Goal: Task Accomplishment & Management: Manage account settings

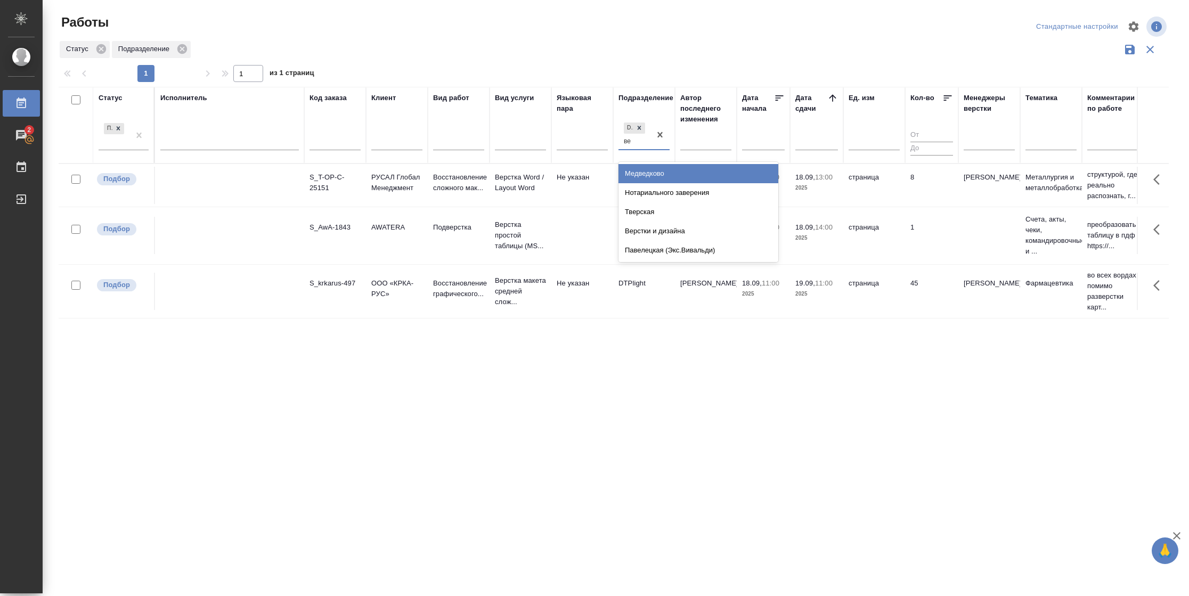
type input "вер"
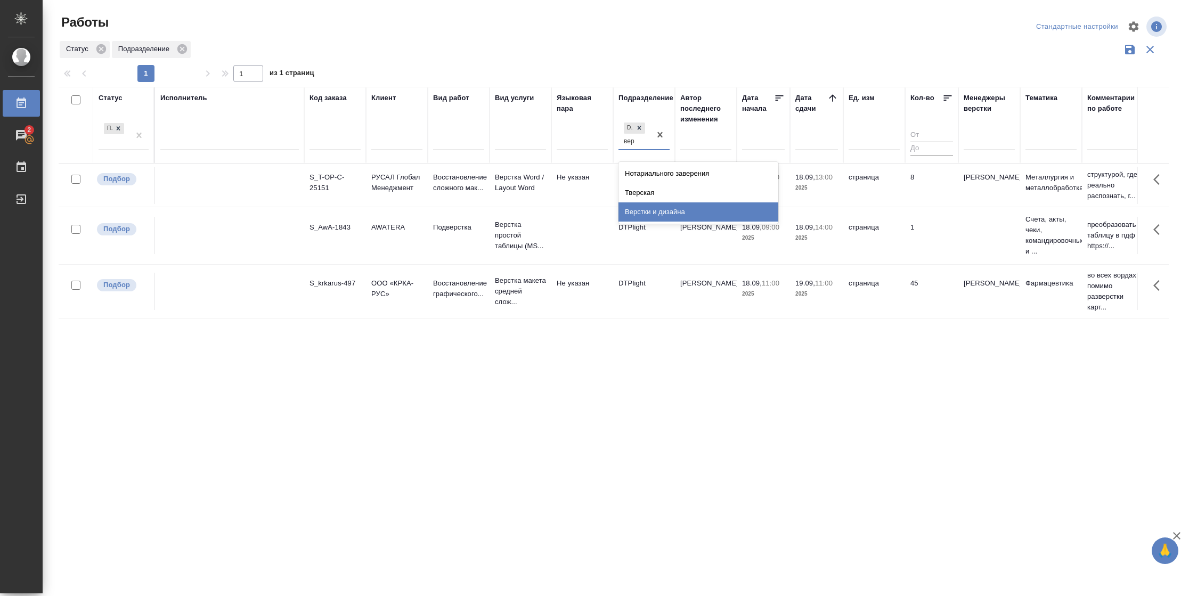
click at [679, 208] on div "Верстки и дизайна" at bounding box center [699, 211] width 160 height 19
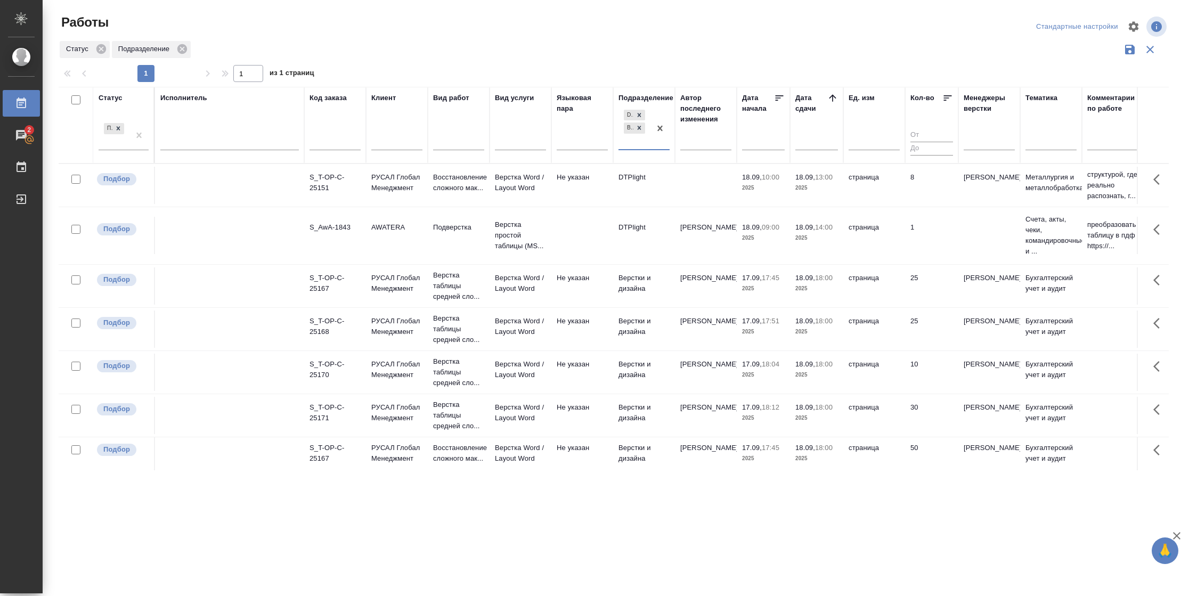
click at [917, 294] on td "25" at bounding box center [931, 286] width 53 height 37
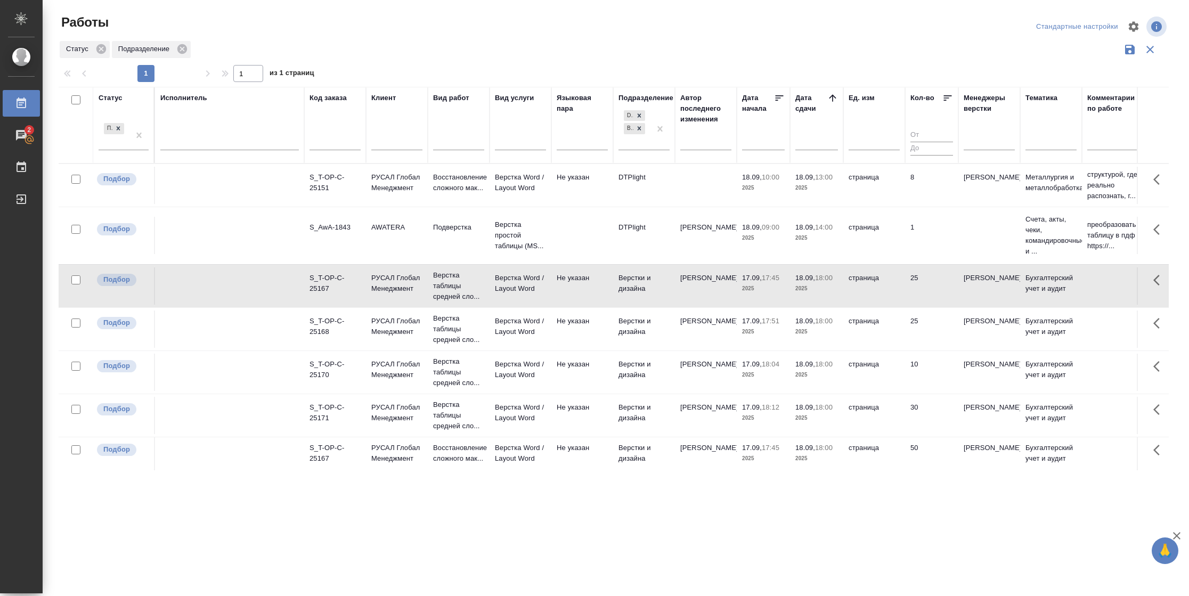
click at [917, 294] on td "25" at bounding box center [931, 286] width 53 height 37
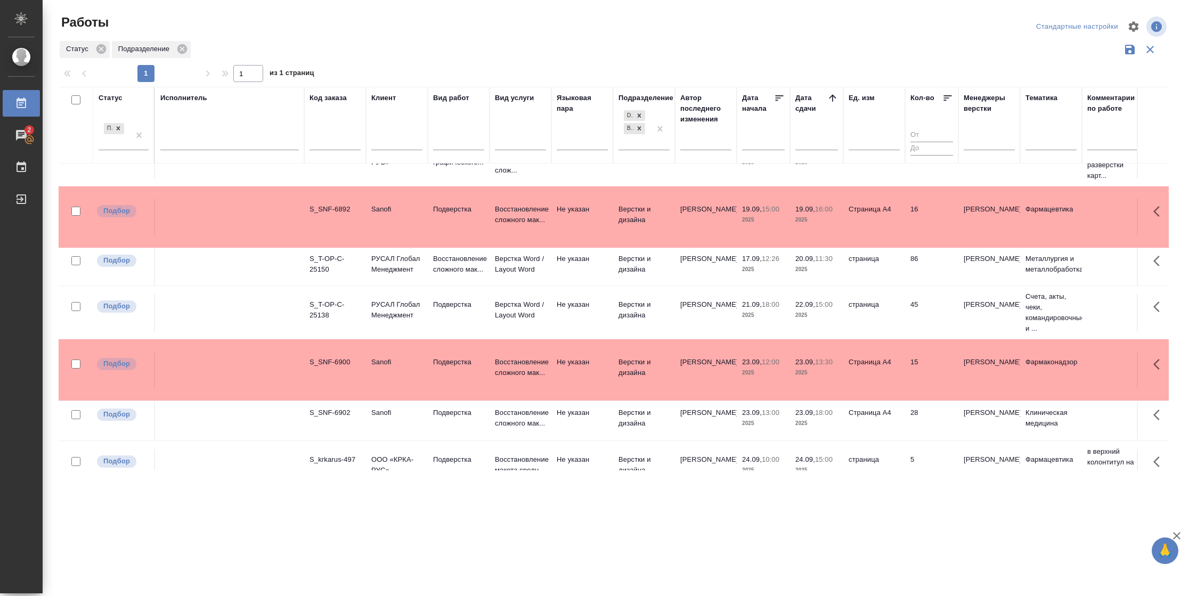
scroll to position [399, 0]
click at [643, 118] on div at bounding box center [640, 115] width 12 height 11
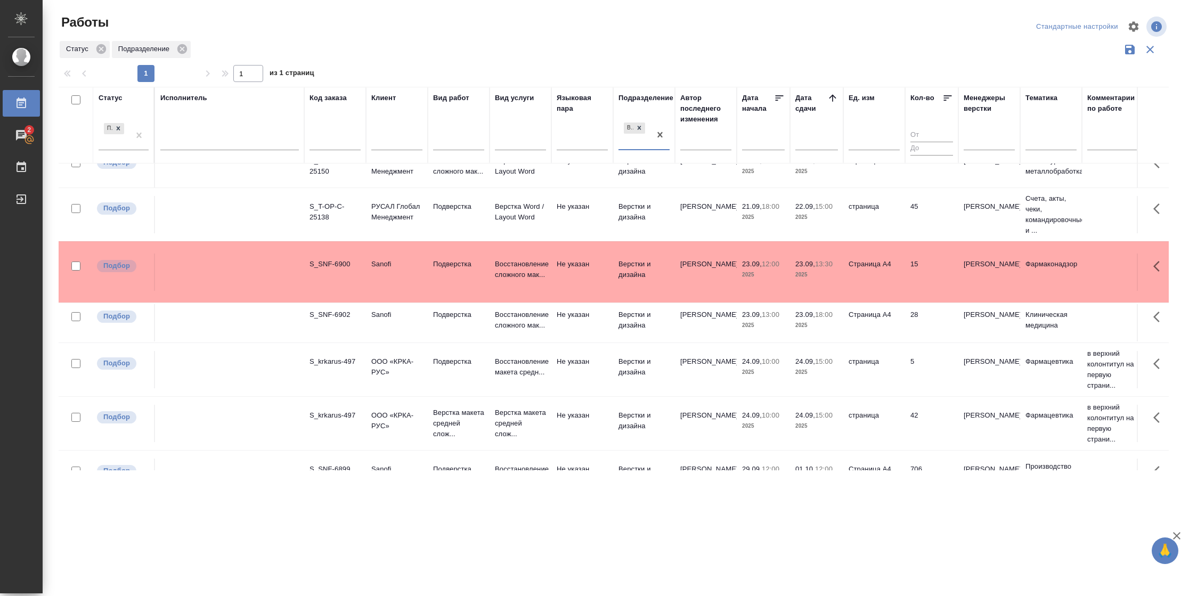
scroll to position [479, 0]
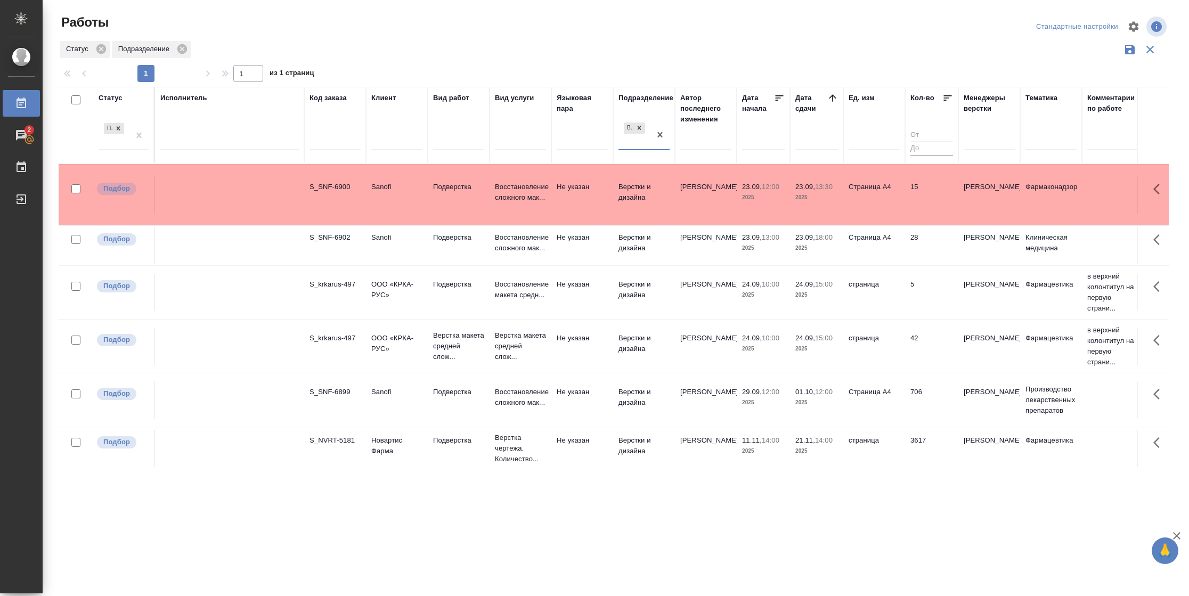
click at [894, 343] on td "страница" at bounding box center [875, 346] width 62 height 37
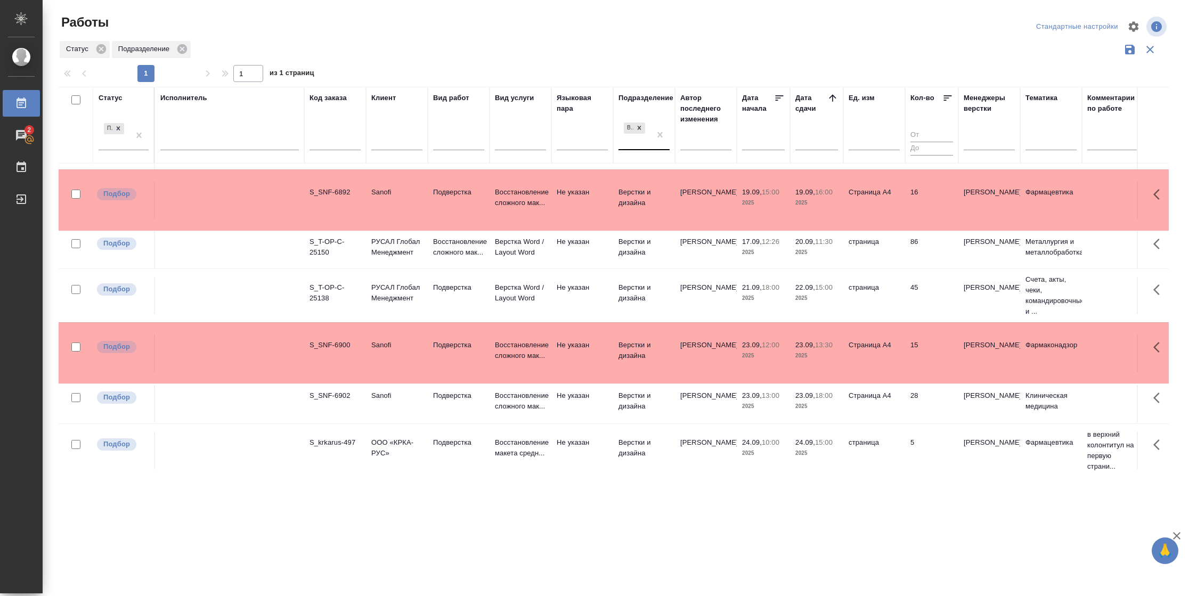
scroll to position [239, 0]
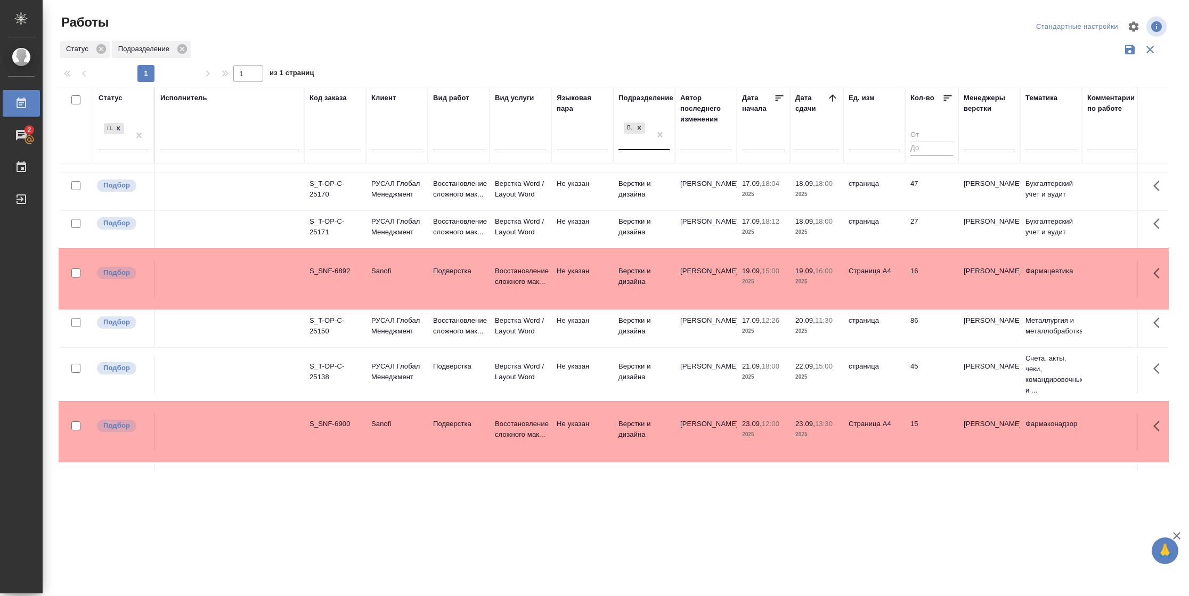
click at [921, 322] on td "86" at bounding box center [931, 328] width 53 height 37
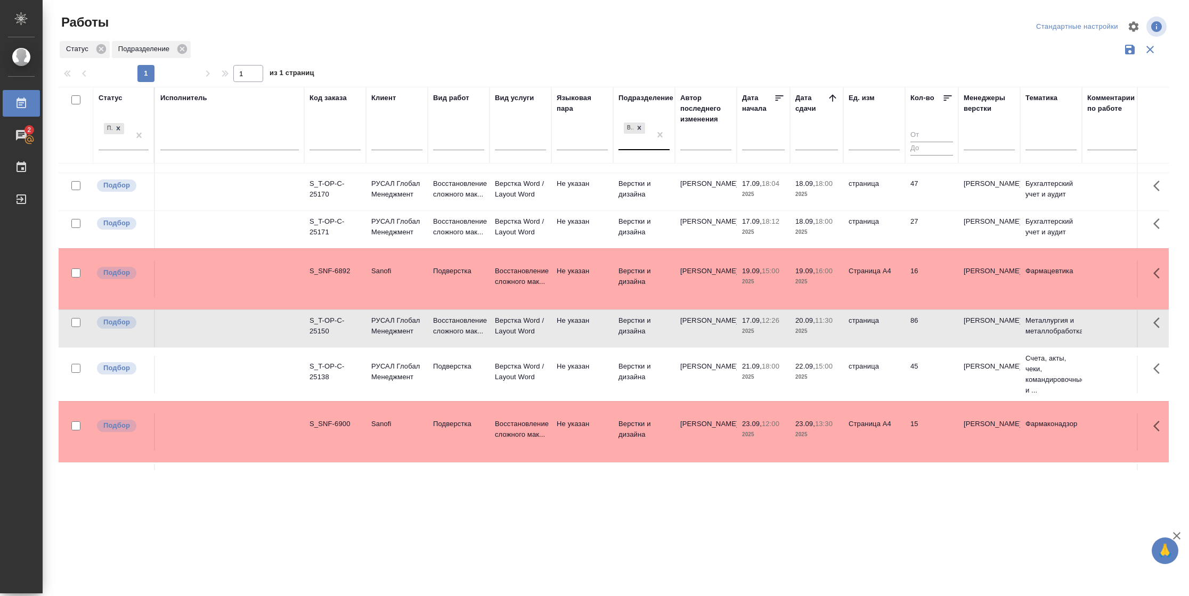
click at [921, 322] on td "86" at bounding box center [931, 328] width 53 height 37
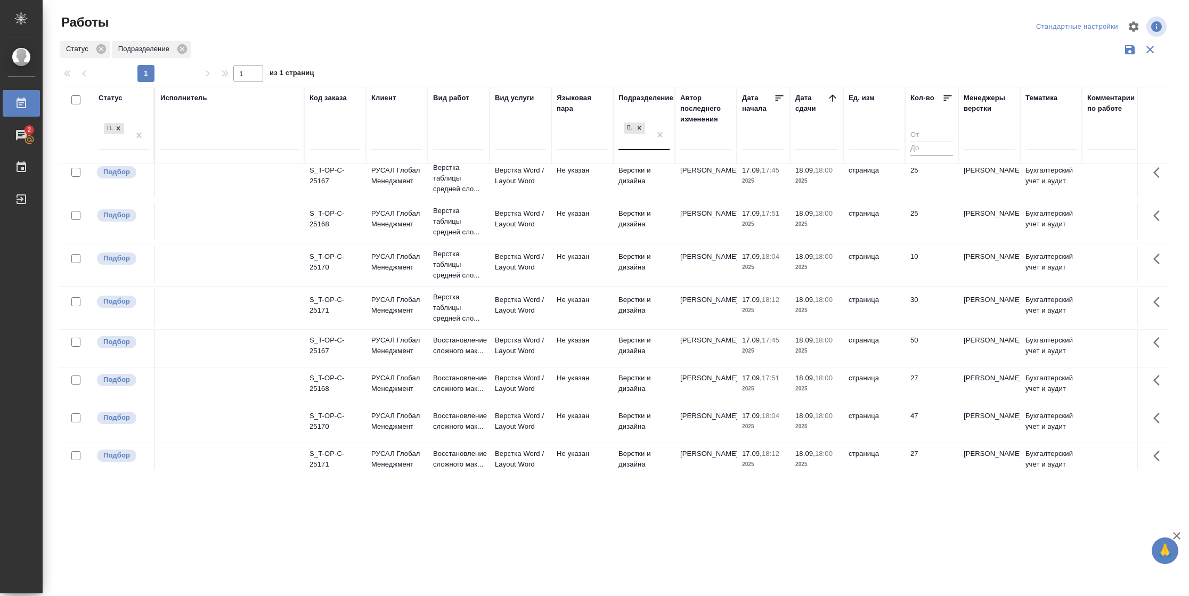
scroll to position [0, 0]
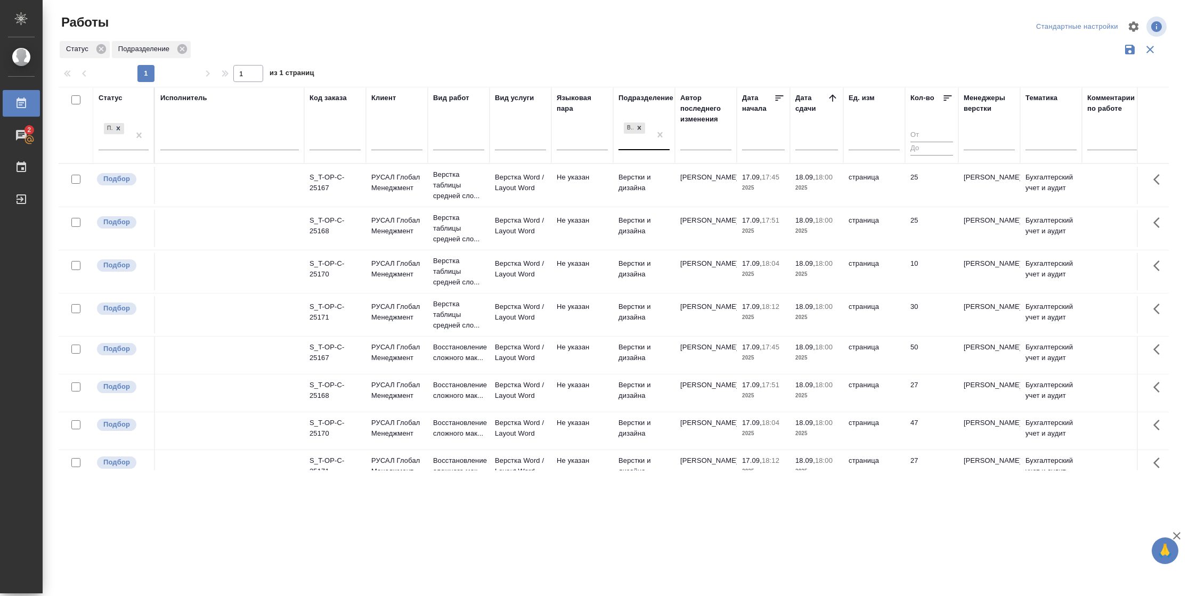
click at [926, 423] on td "47" at bounding box center [931, 430] width 53 height 37
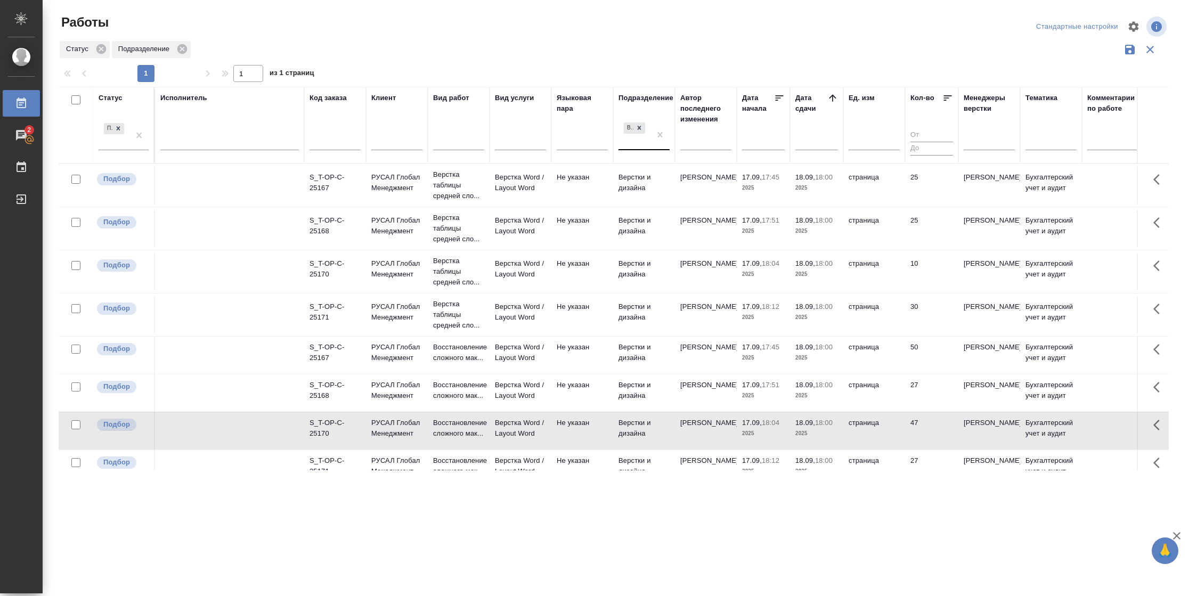
click at [915, 434] on td "47" at bounding box center [931, 430] width 53 height 37
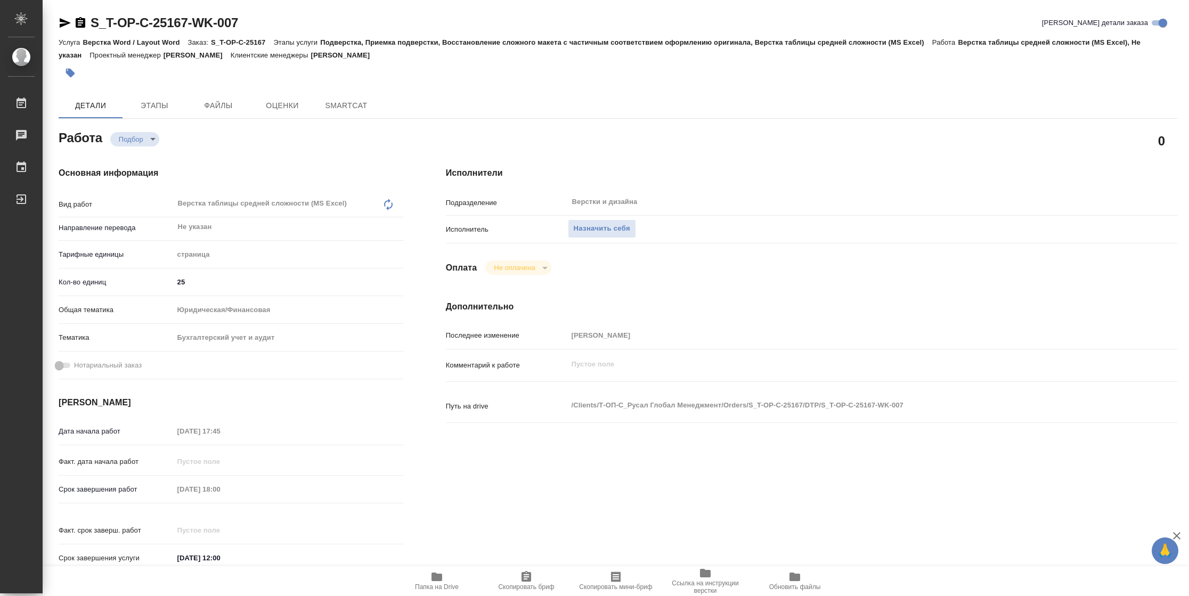
type textarea "x"
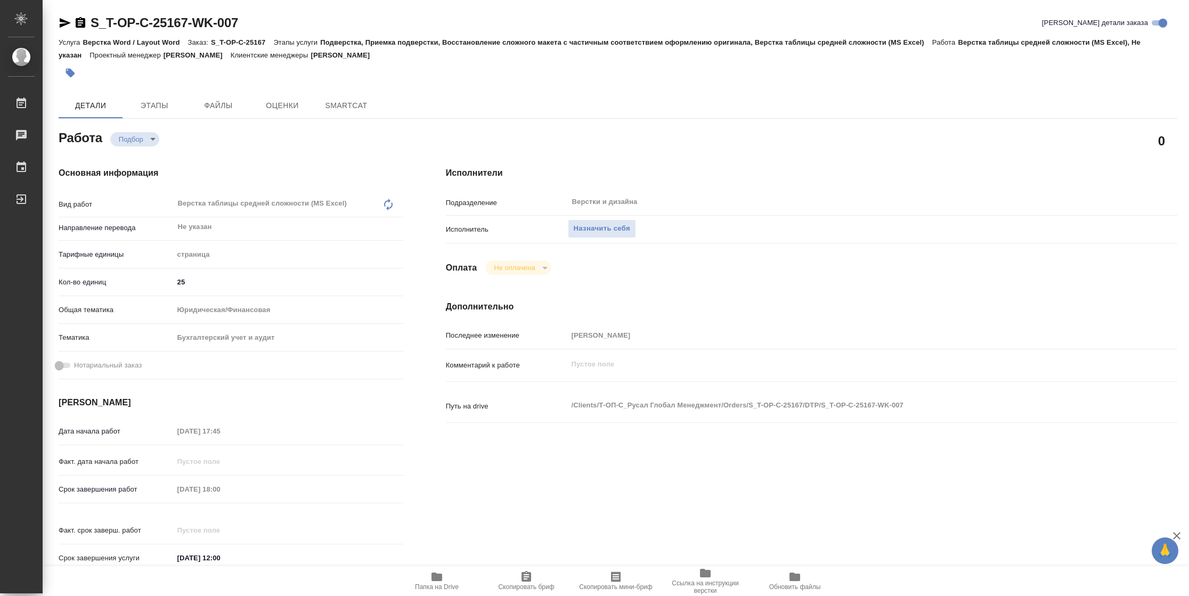
type textarea "x"
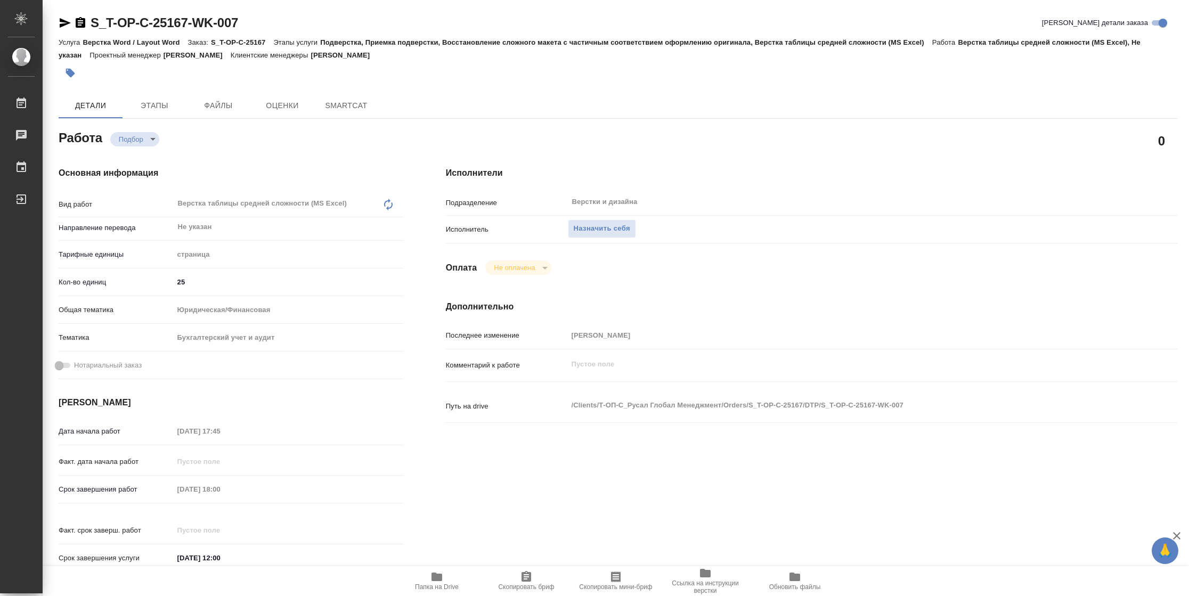
type textarea "x"
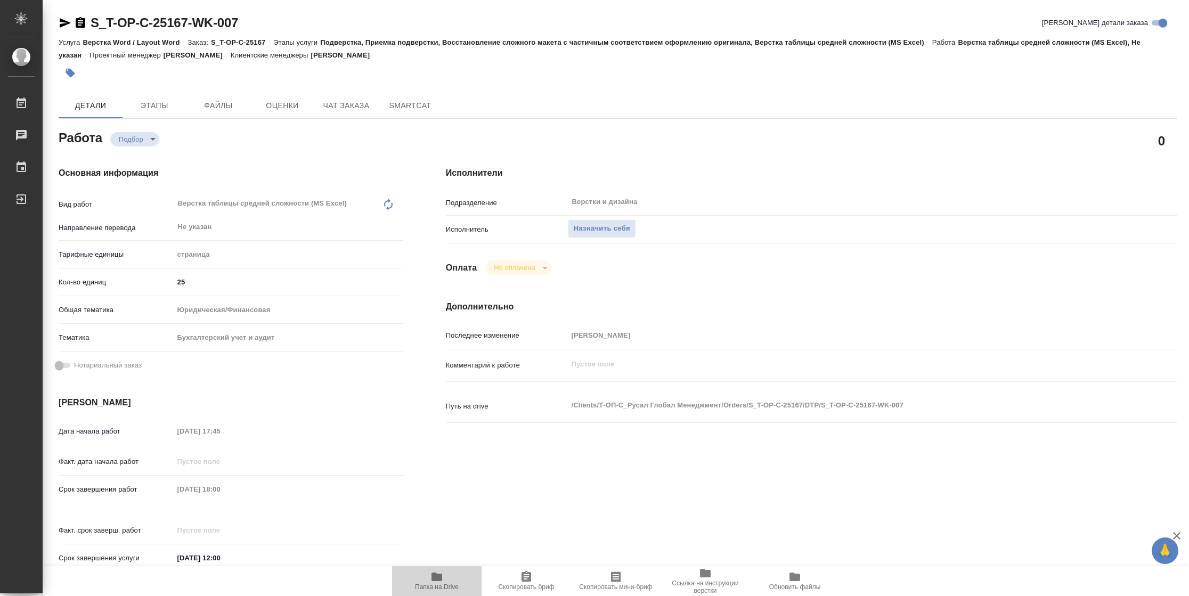
click at [447, 579] on span "Папка на Drive" at bounding box center [437, 581] width 77 height 20
type textarea "x"
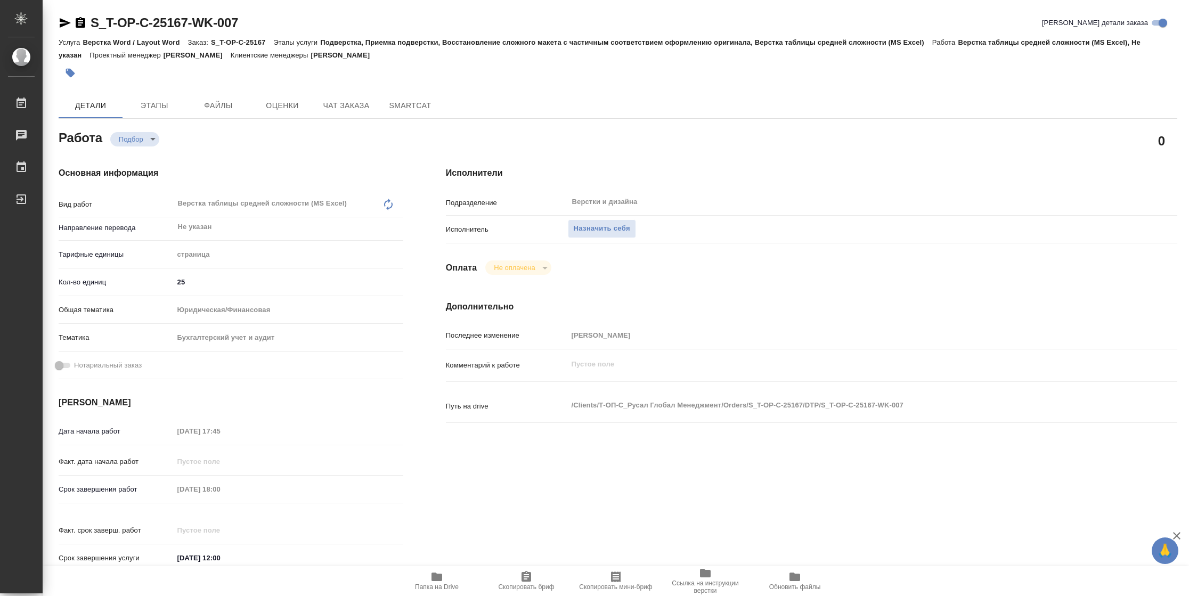
type textarea "x"
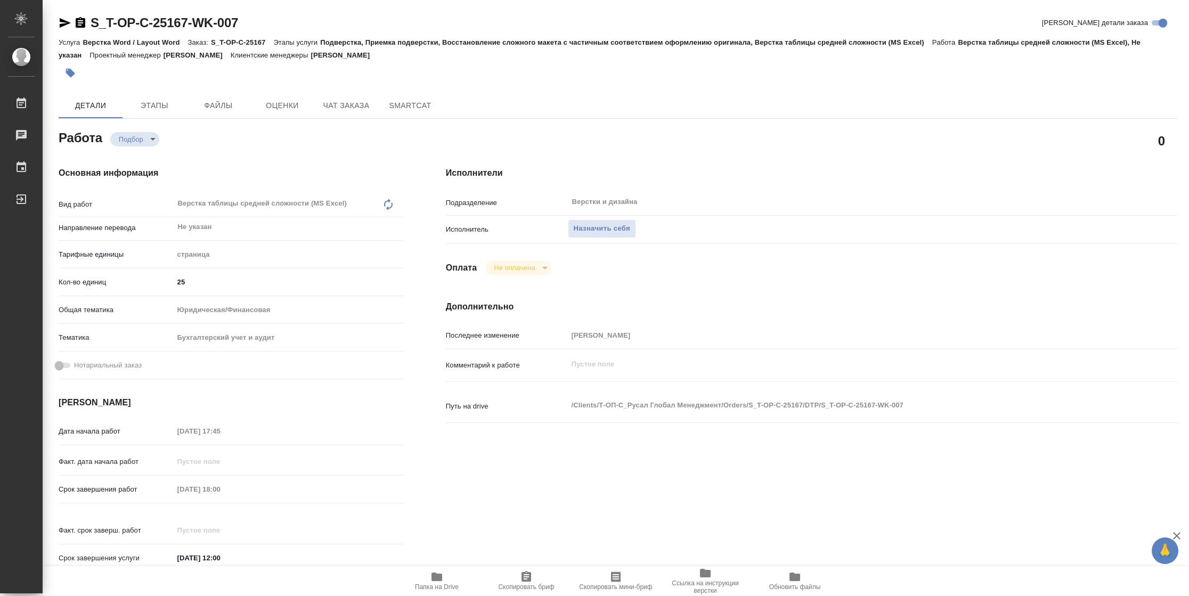
type textarea "x"
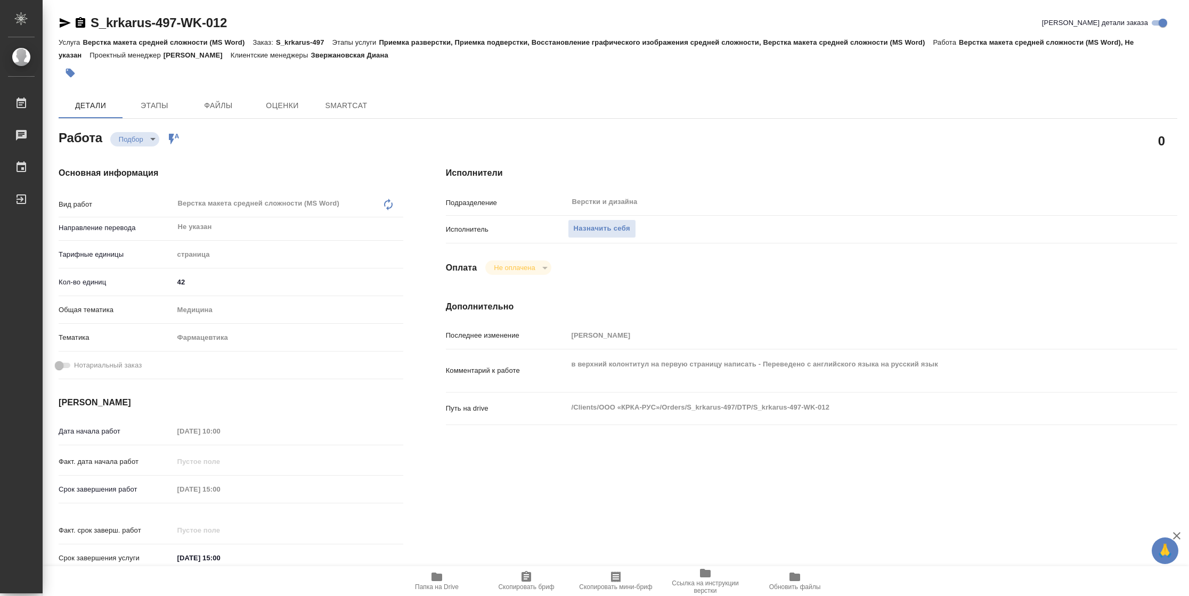
type textarea "x"
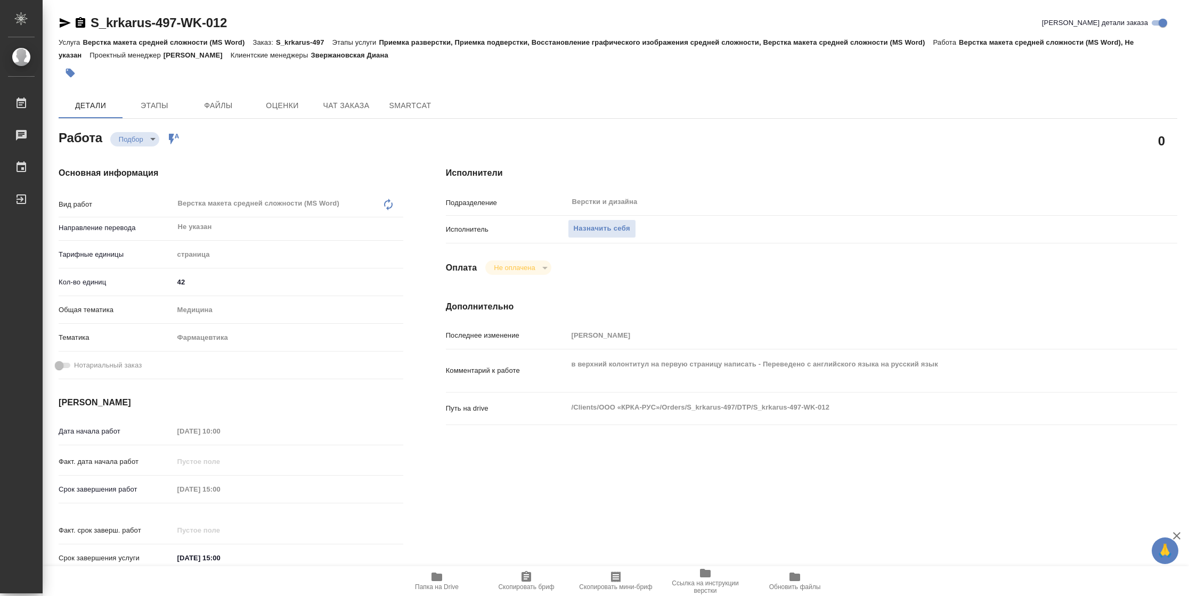
type textarea "x"
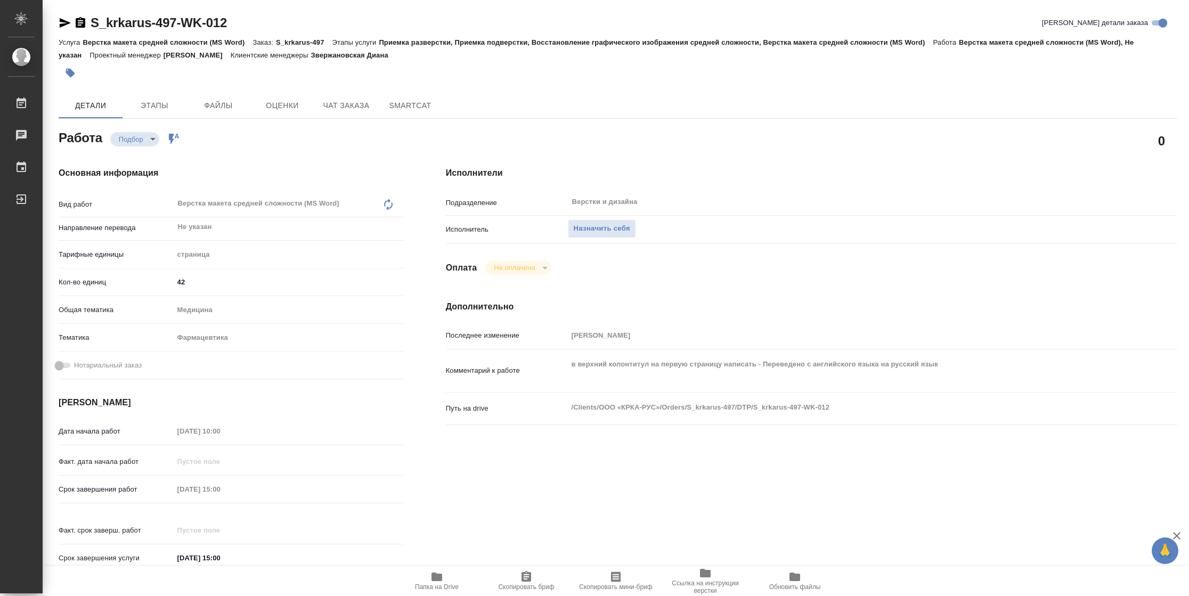
type textarea "x"
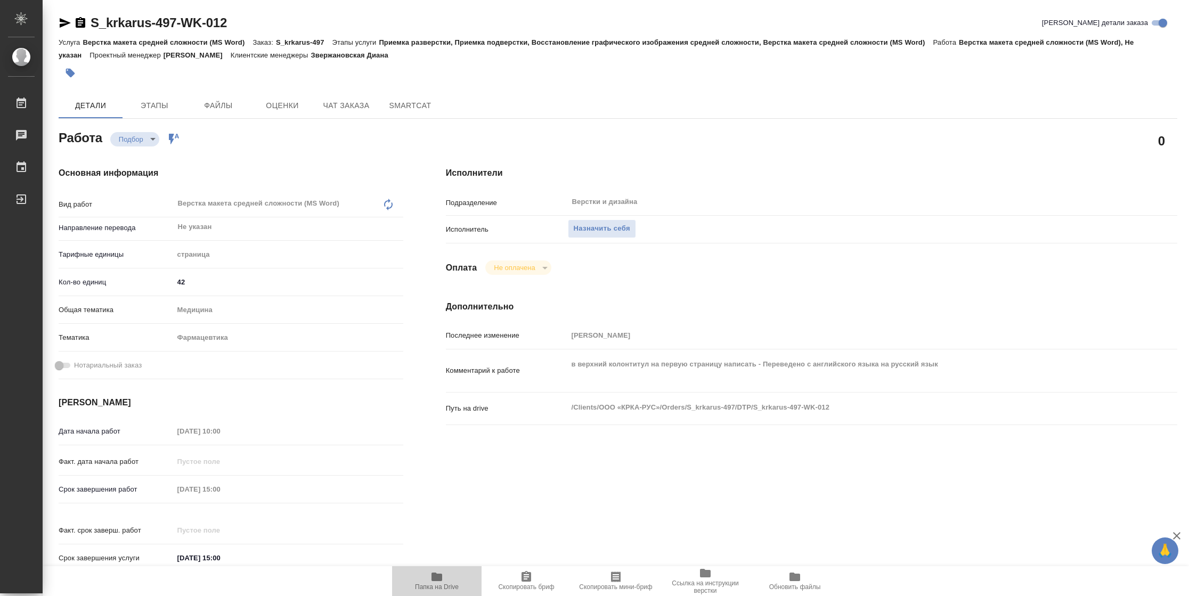
click at [443, 581] on span "Папка на Drive" at bounding box center [437, 581] width 77 height 20
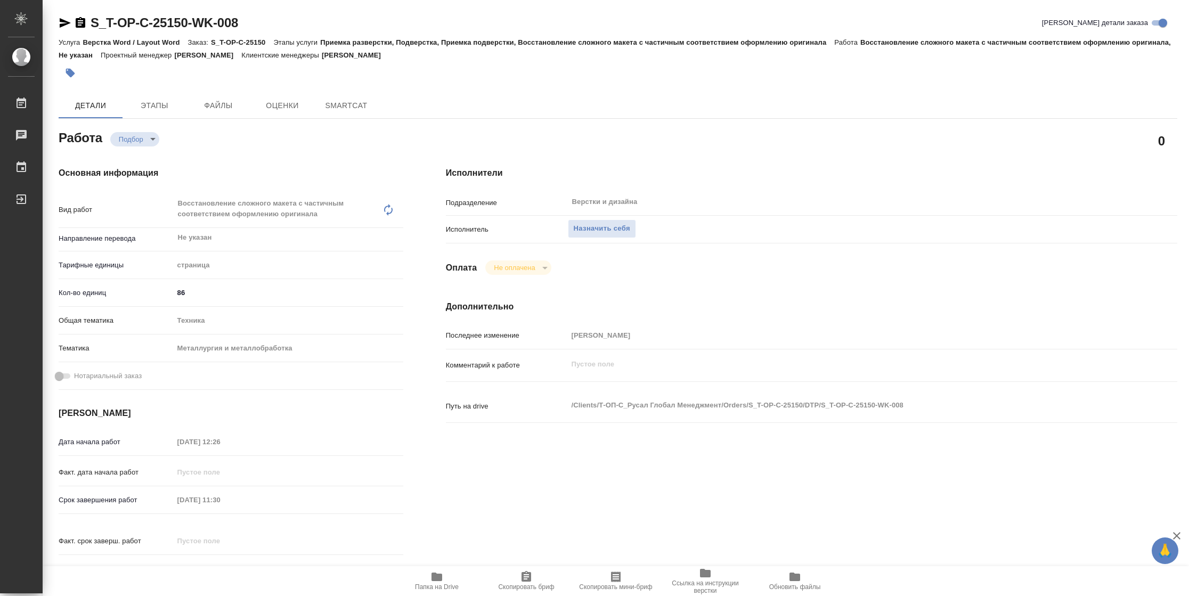
type textarea "x"
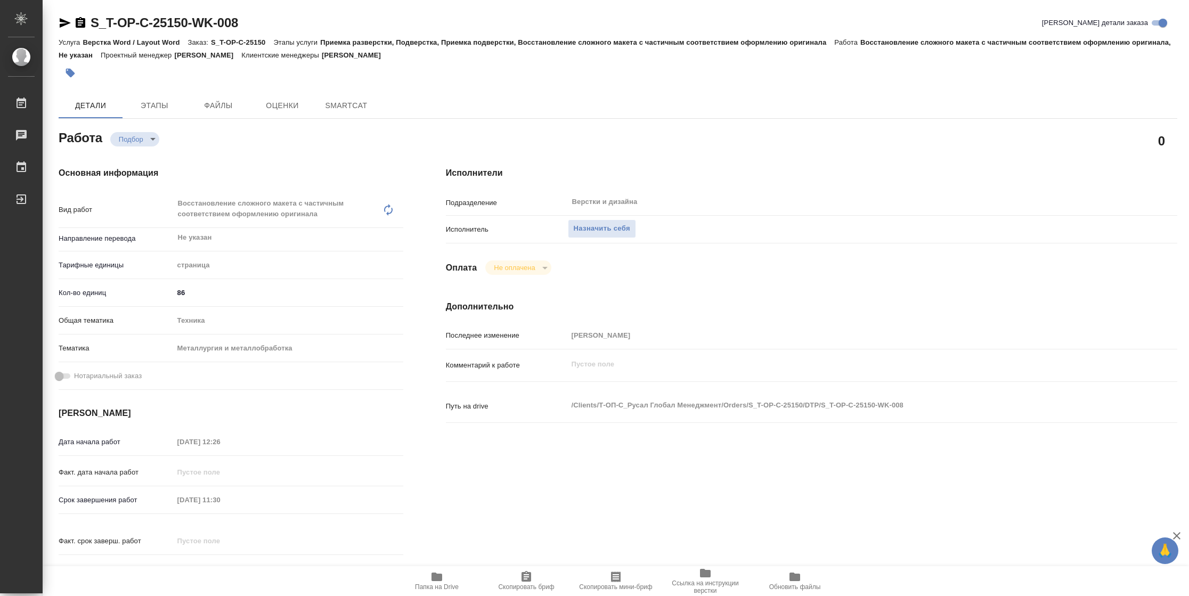
type textarea "x"
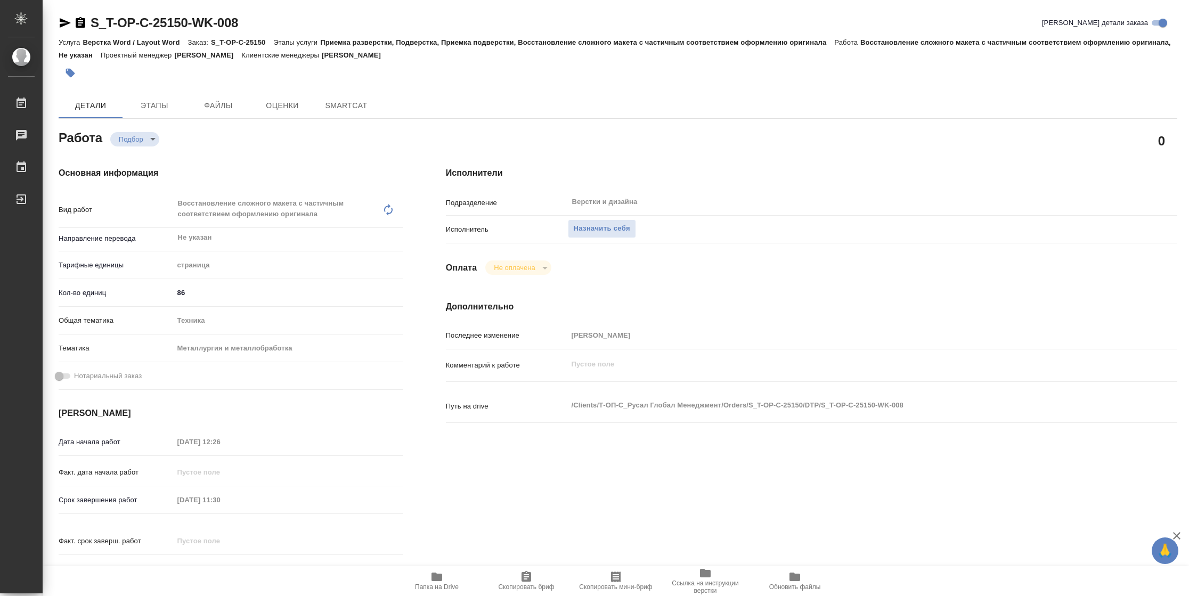
type textarea "x"
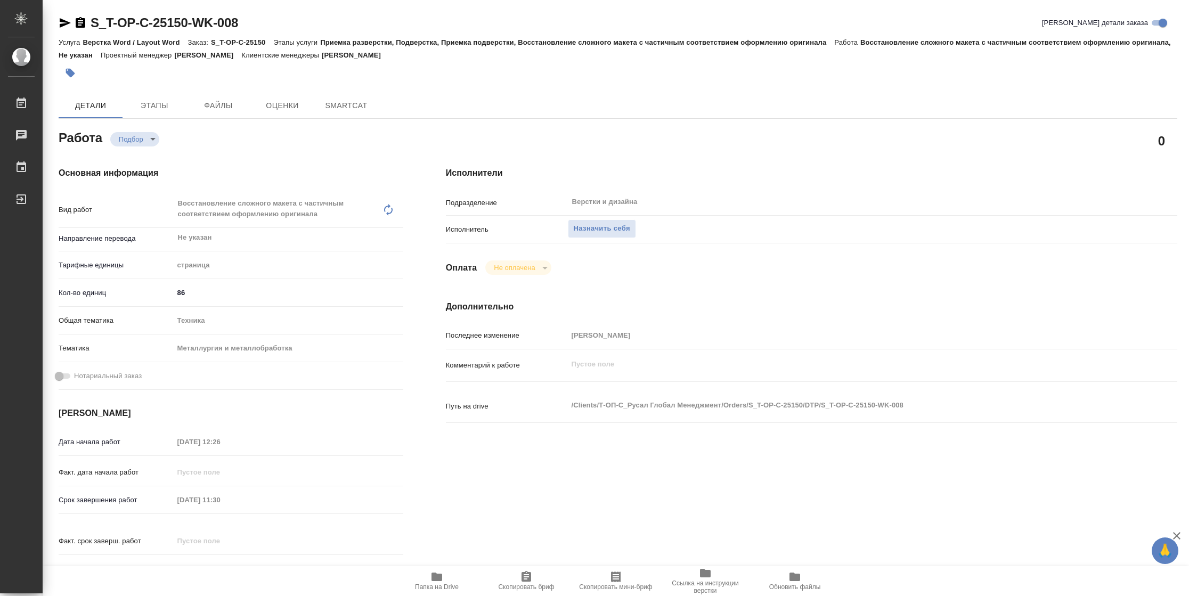
type textarea "x"
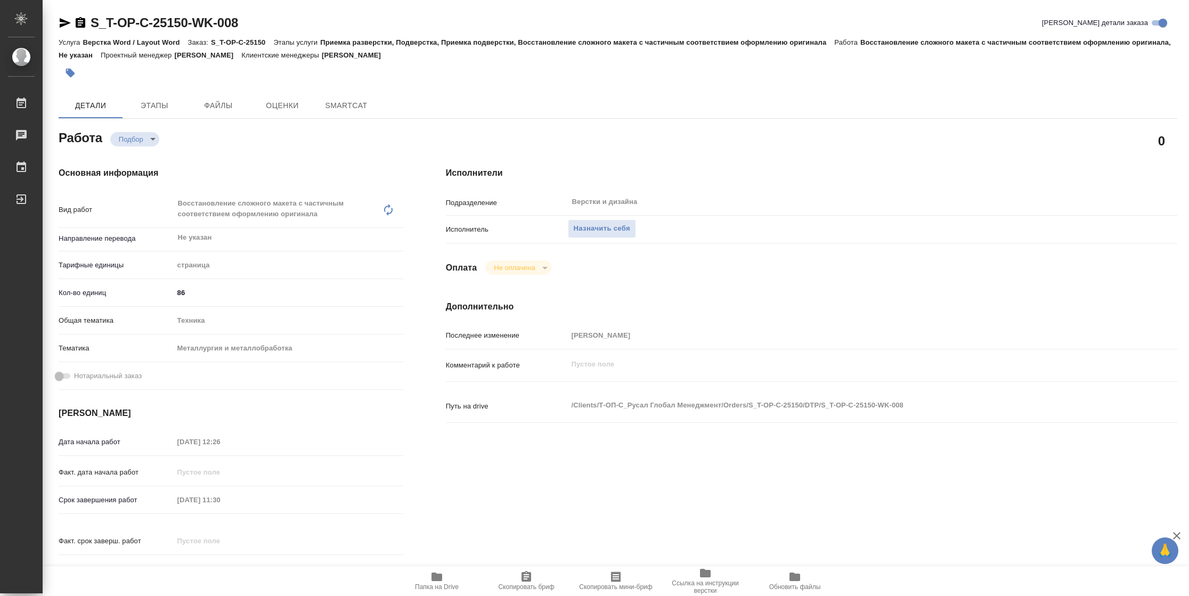
click at [452, 573] on span "Папка на Drive" at bounding box center [437, 581] width 77 height 20
type textarea "x"
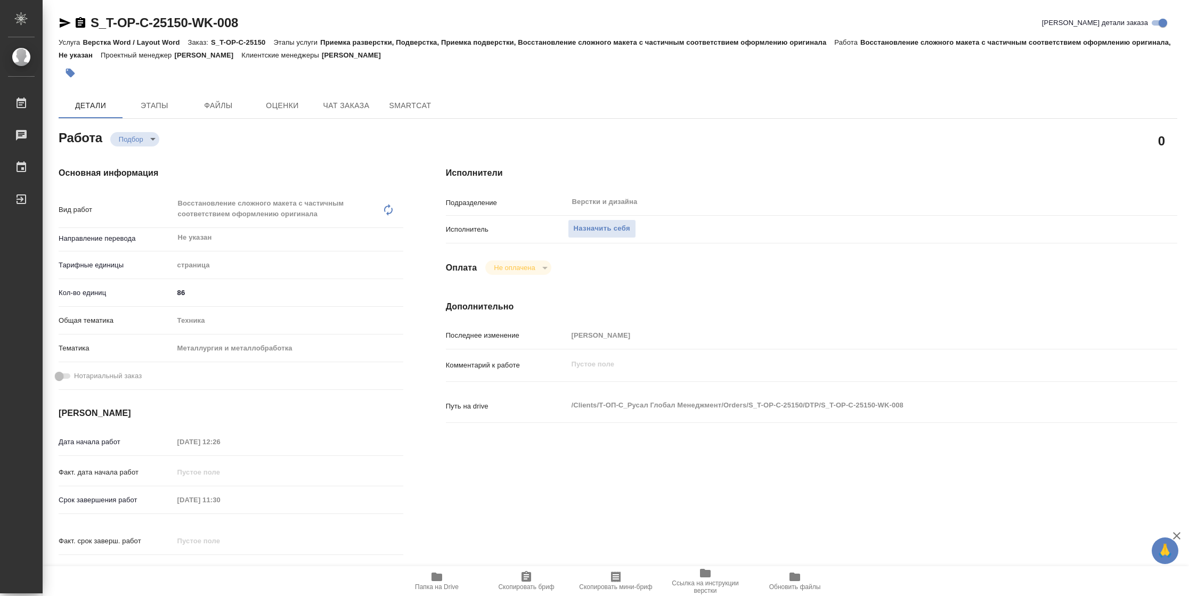
type textarea "x"
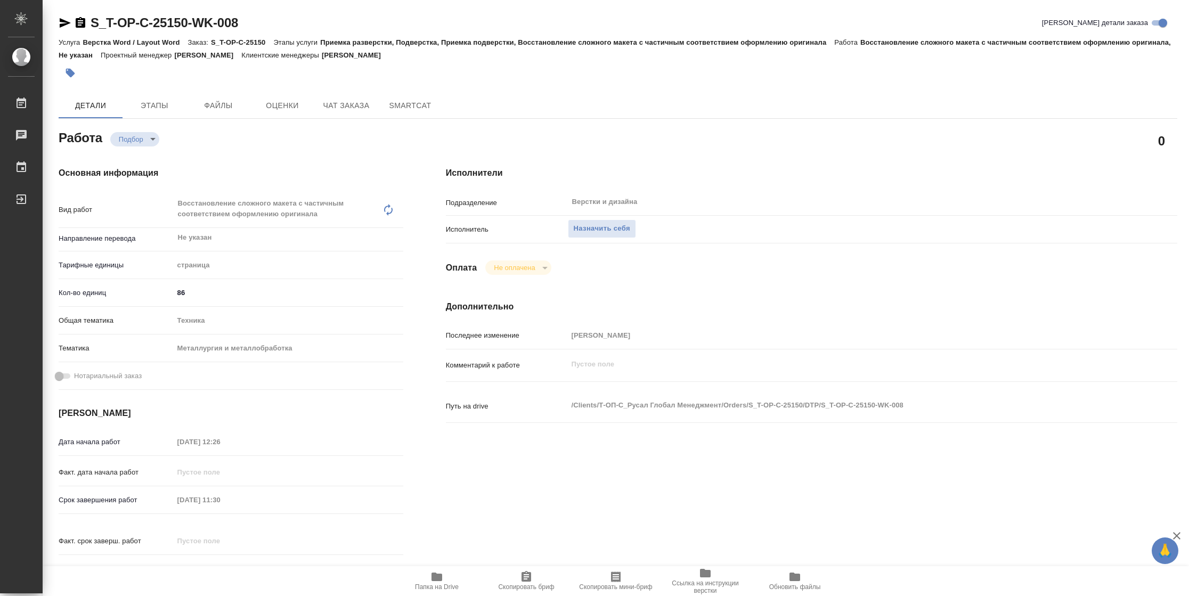
type textarea "x"
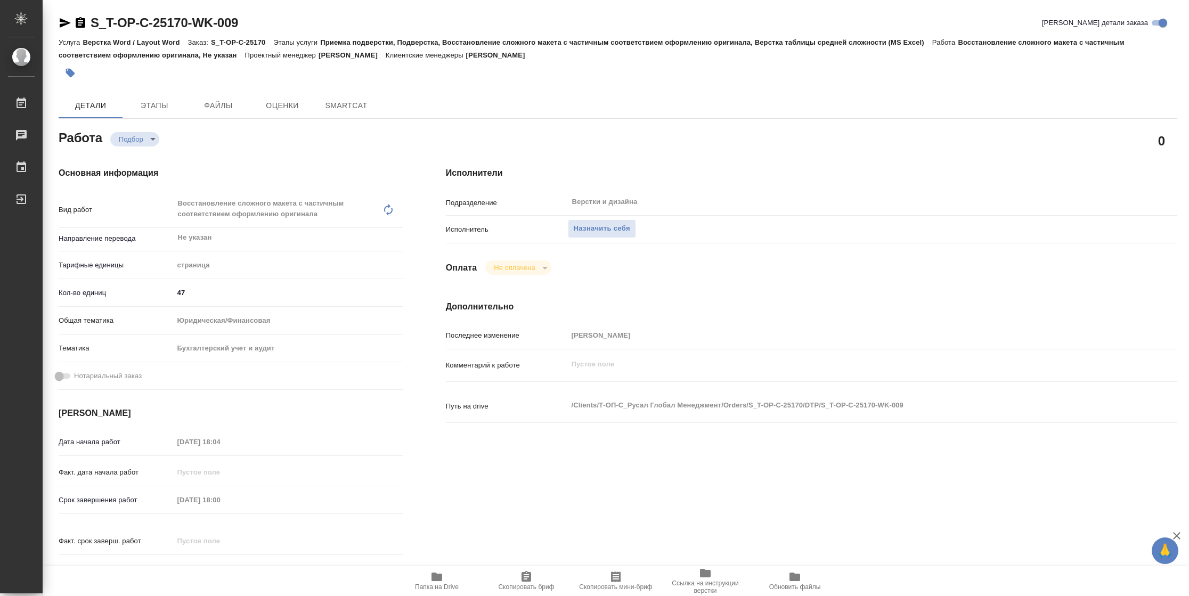
type textarea "x"
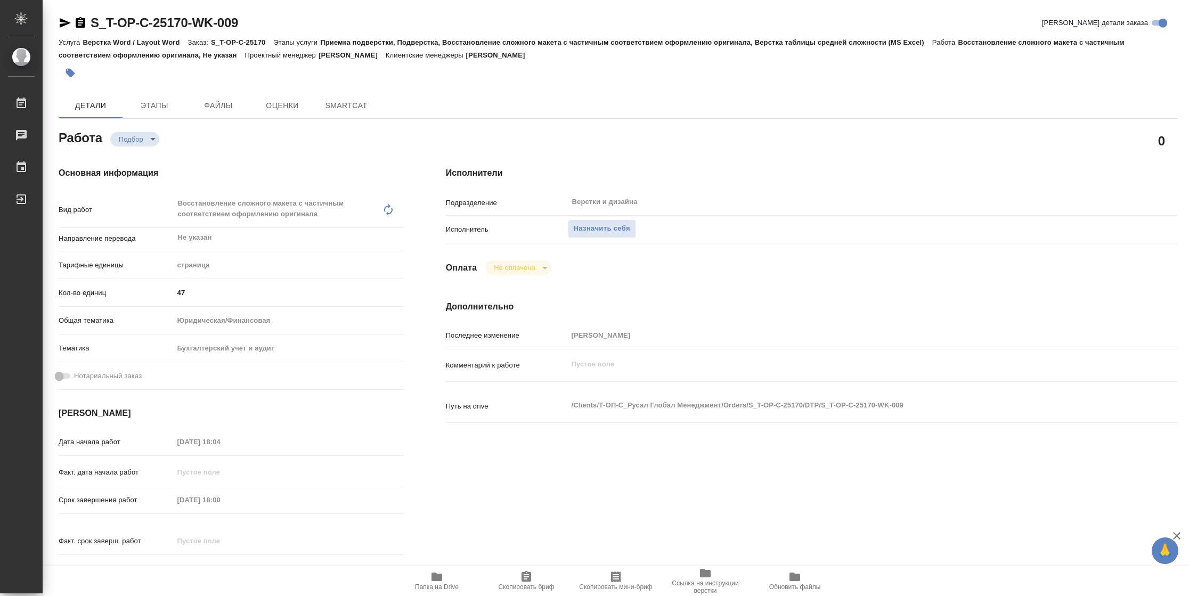
type textarea "x"
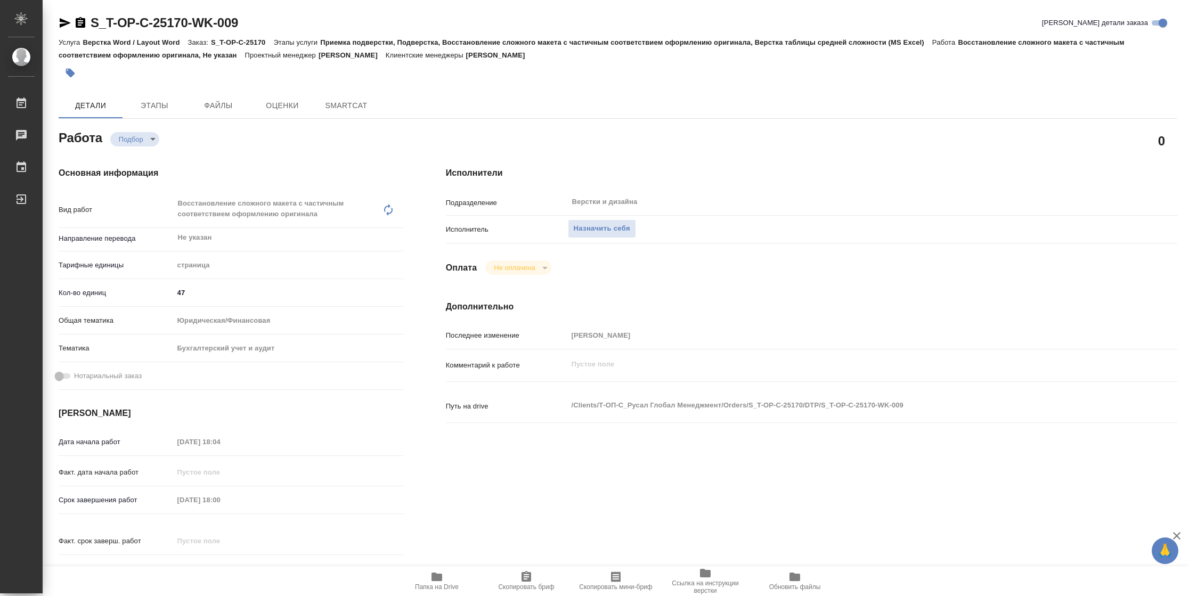
type textarea "x"
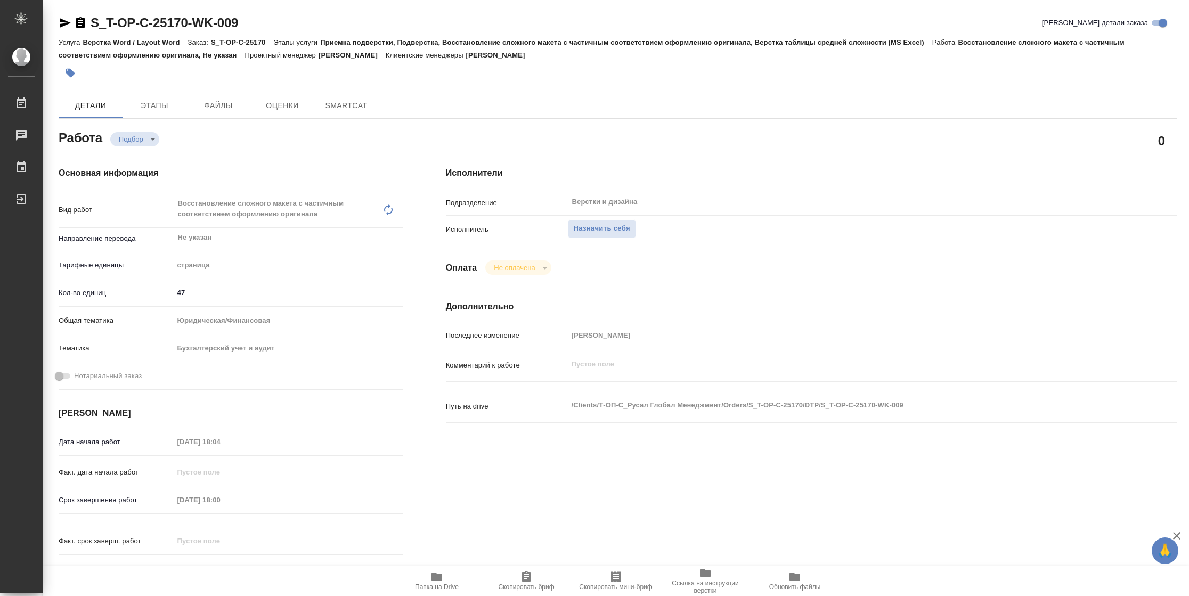
type textarea "x"
click at [457, 584] on span "Папка на Drive" at bounding box center [437, 587] width 44 height 7
type textarea "x"
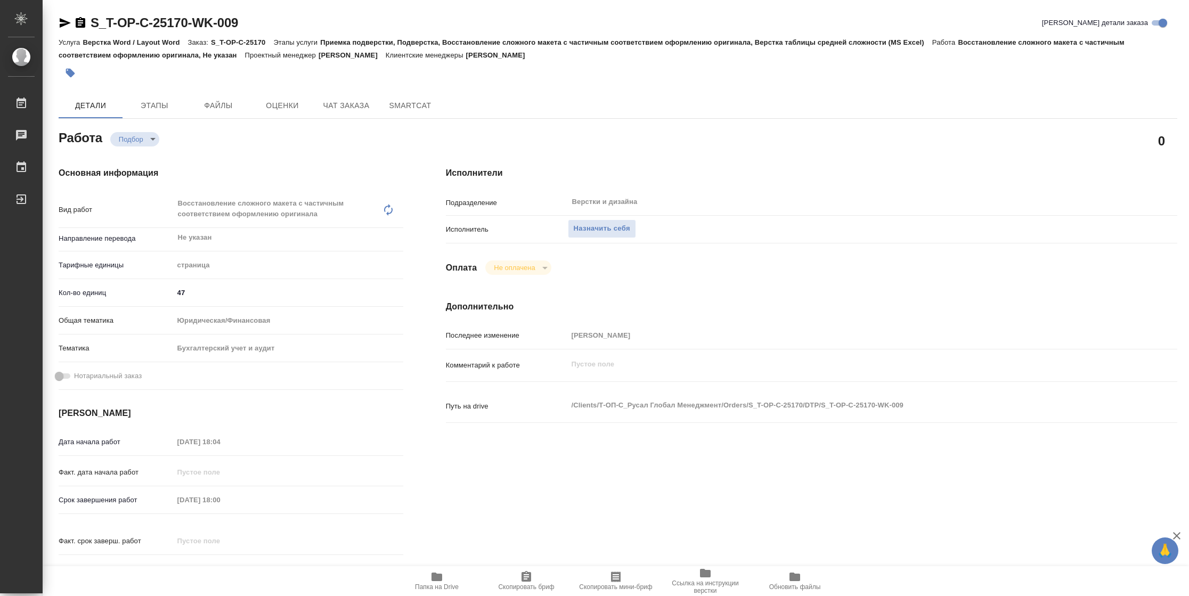
type textarea "x"
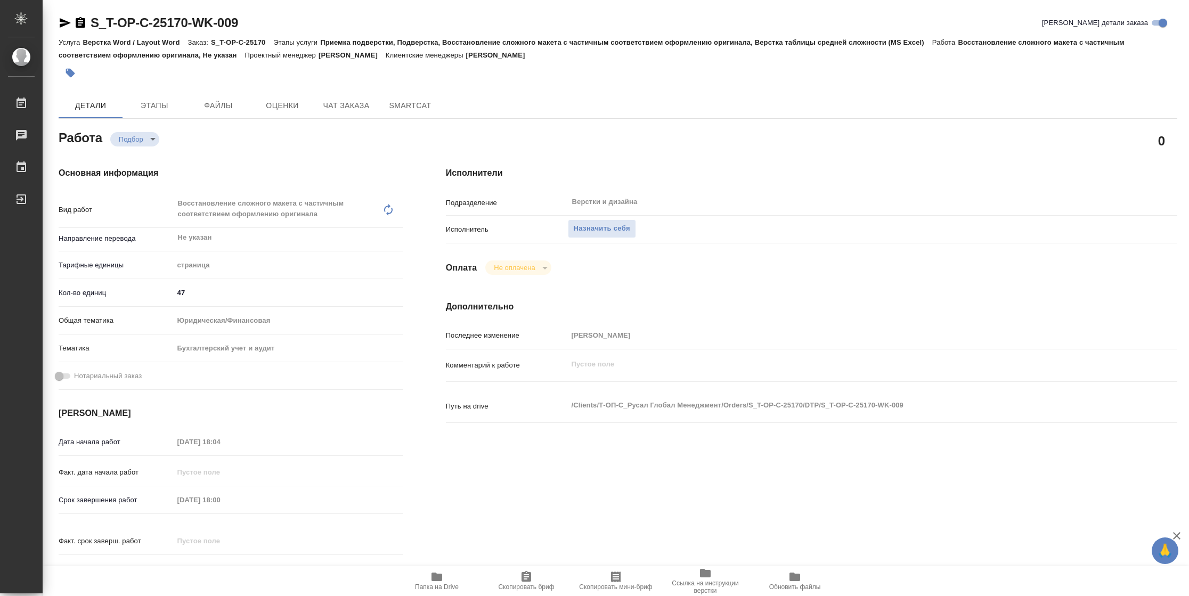
type textarea "x"
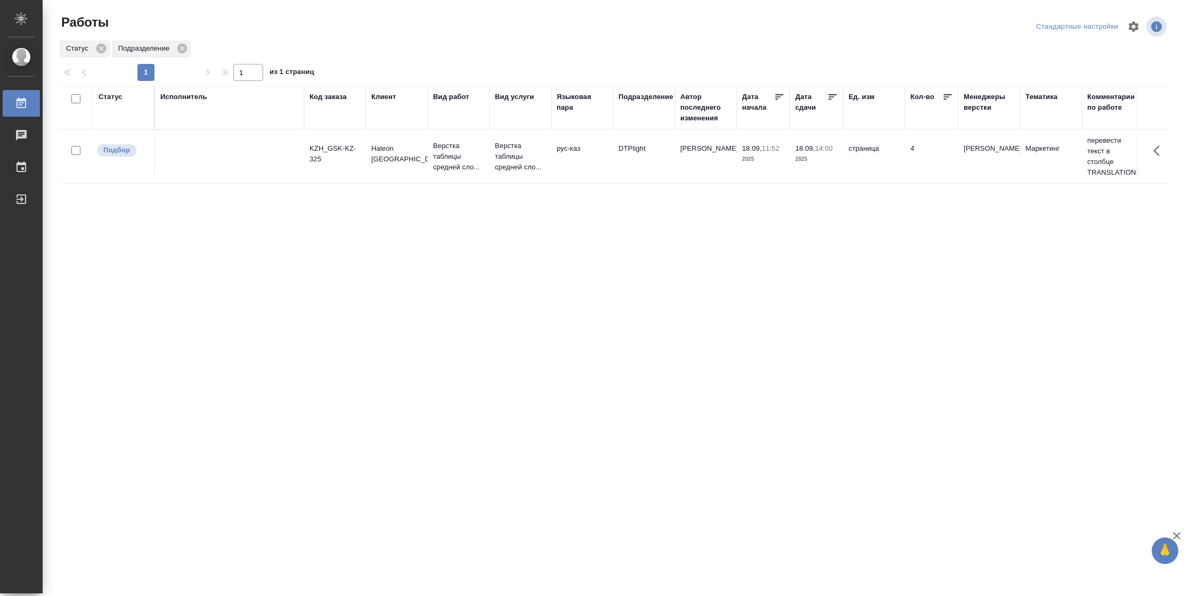
click at [637, 175] on td "DTPlight" at bounding box center [644, 156] width 62 height 37
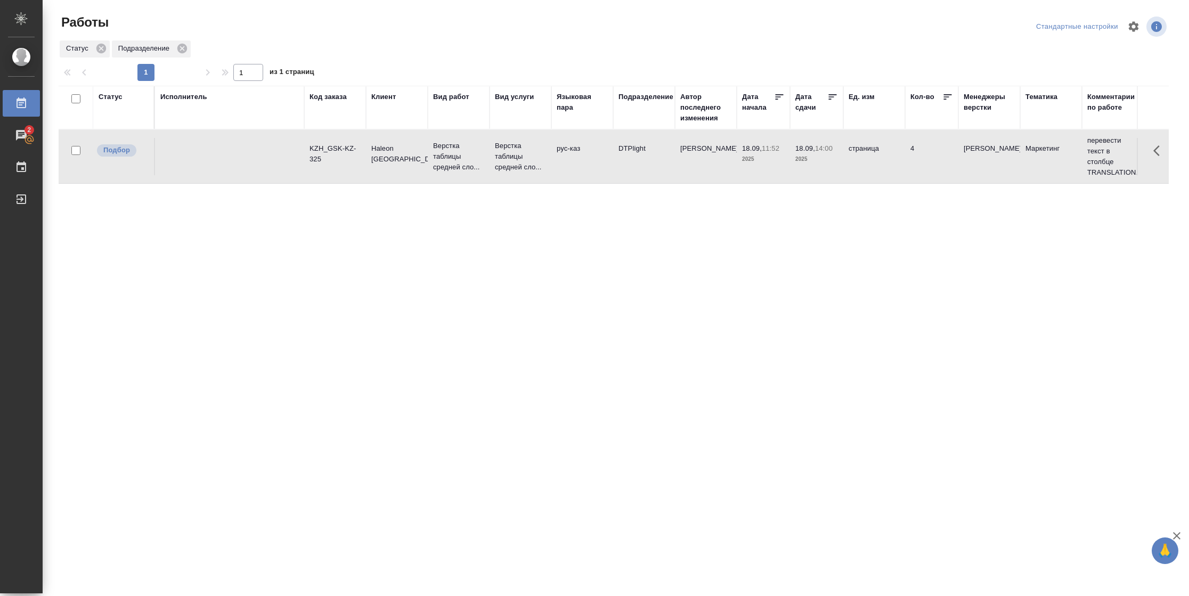
click at [687, 171] on td "[PERSON_NAME]" at bounding box center [706, 156] width 62 height 37
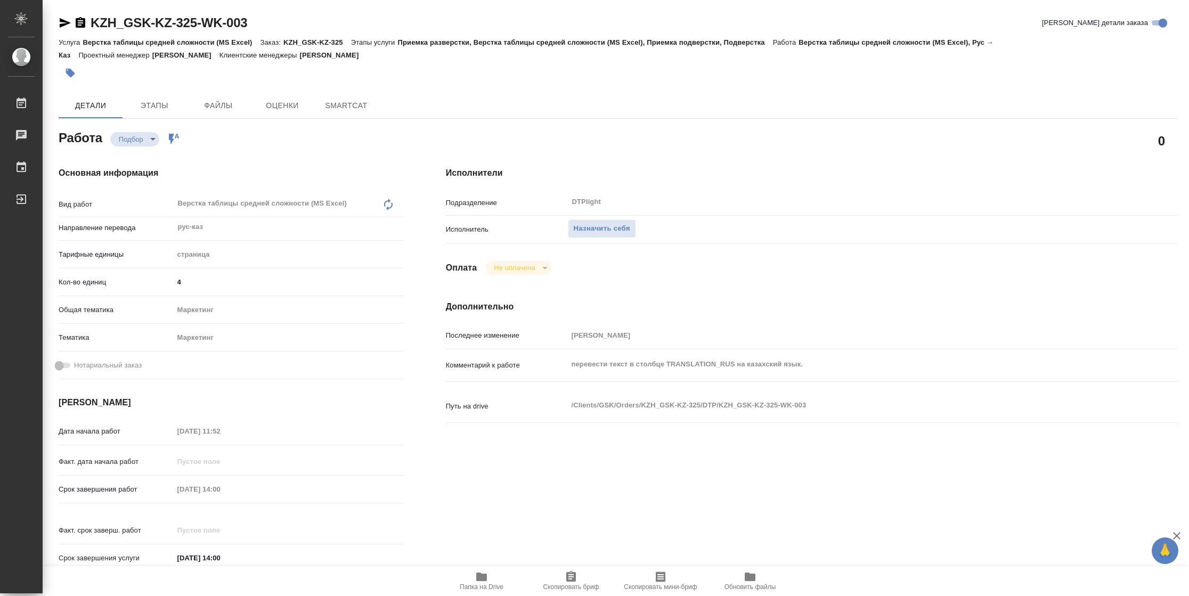
type textarea "x"
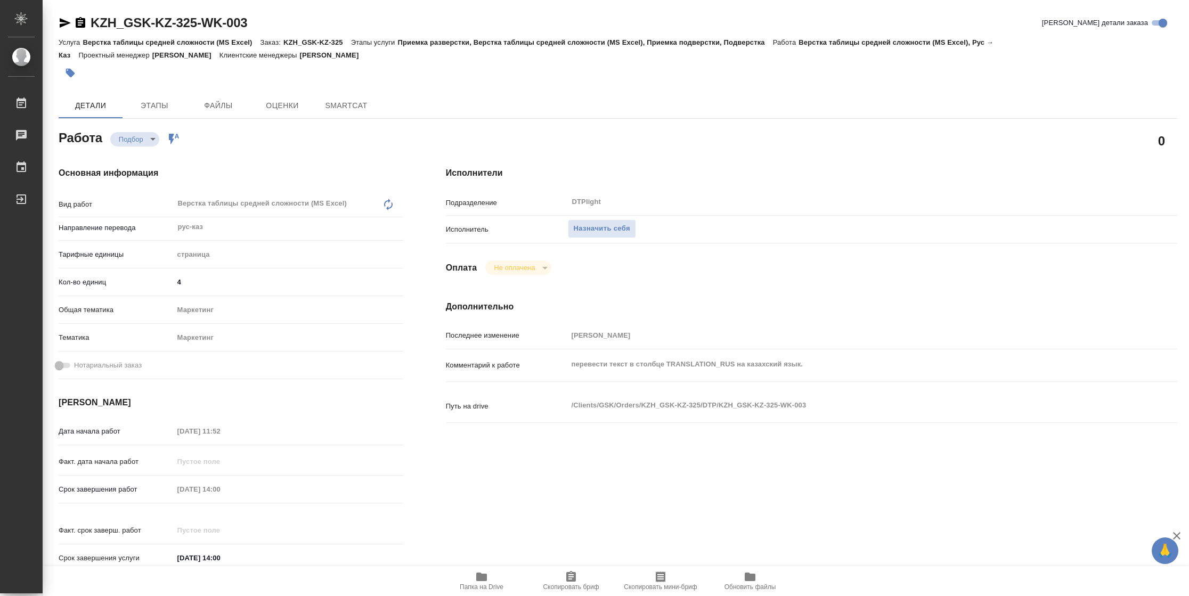
type textarea "x"
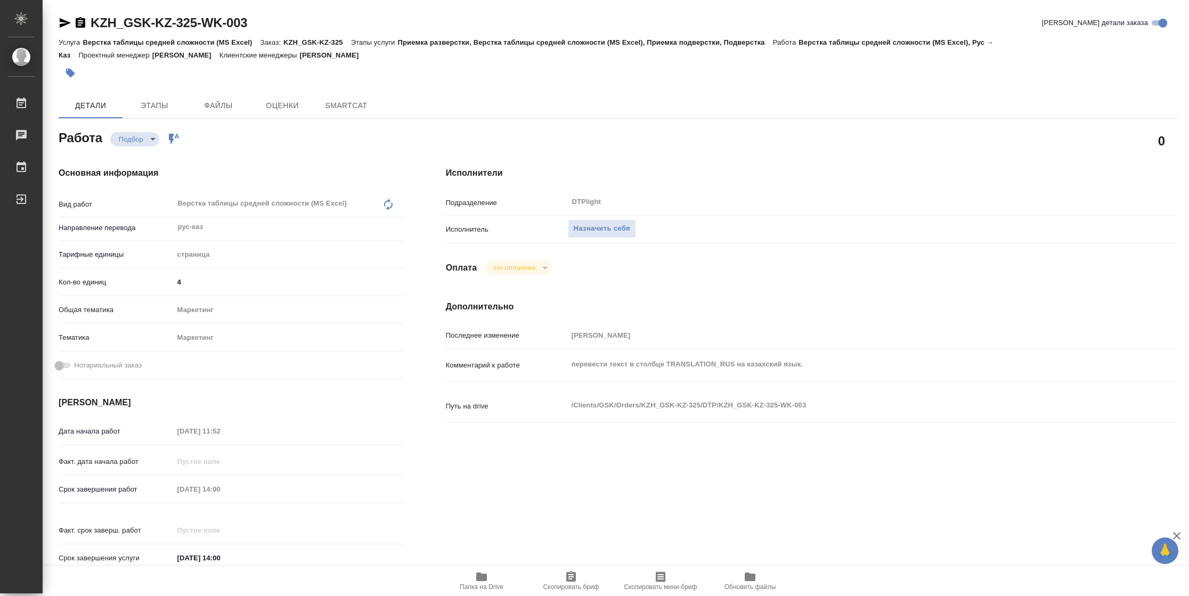
type textarea "x"
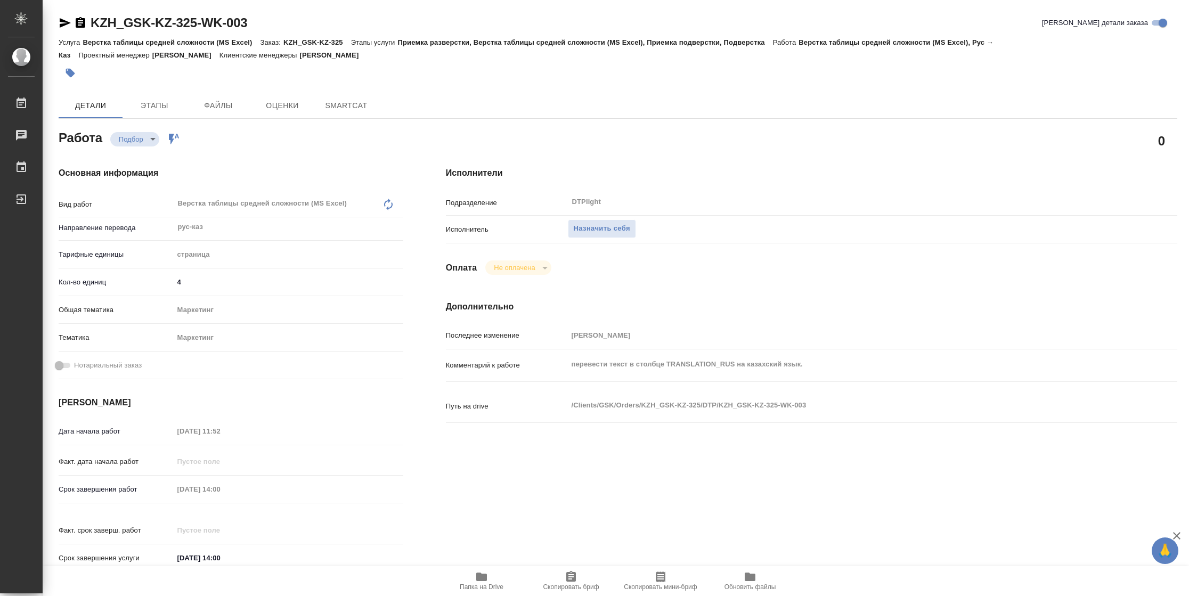
type textarea "x"
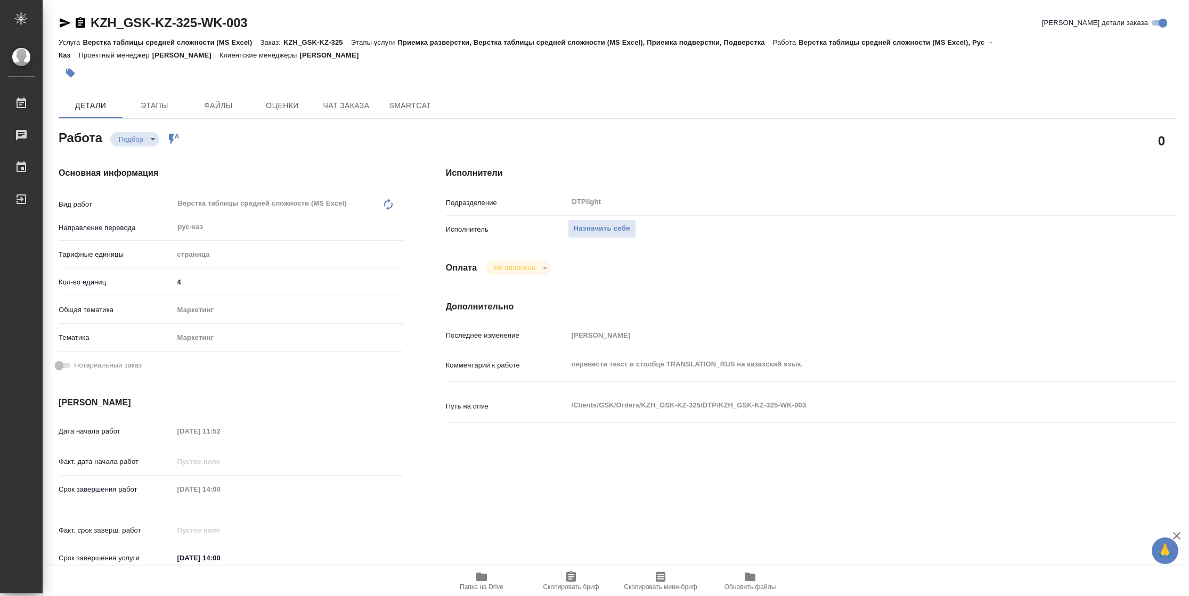
type textarea "x"
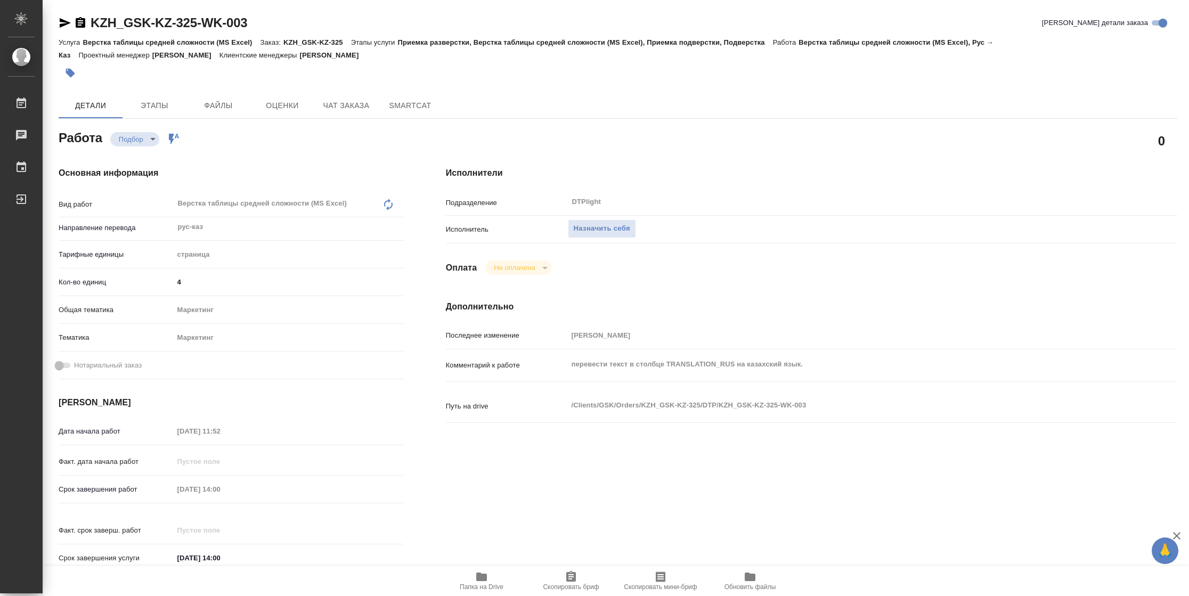
type textarea "x"
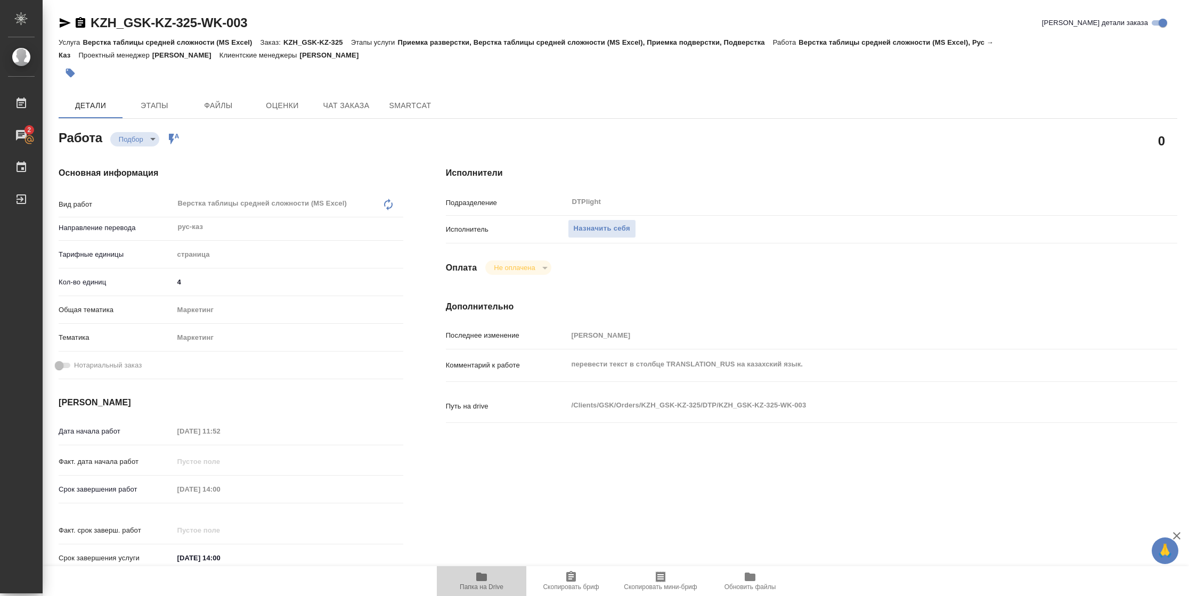
click at [475, 589] on span "Папка на Drive" at bounding box center [482, 587] width 44 height 7
click at [580, 231] on span "Назначить себя" at bounding box center [602, 229] width 56 height 12
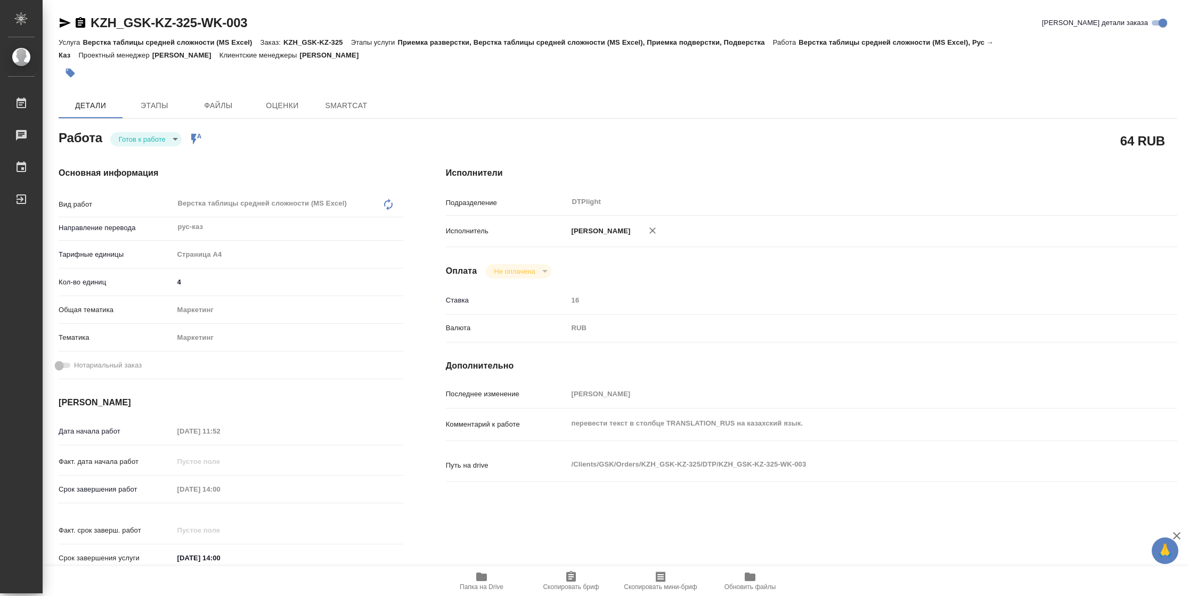
type textarea "x"
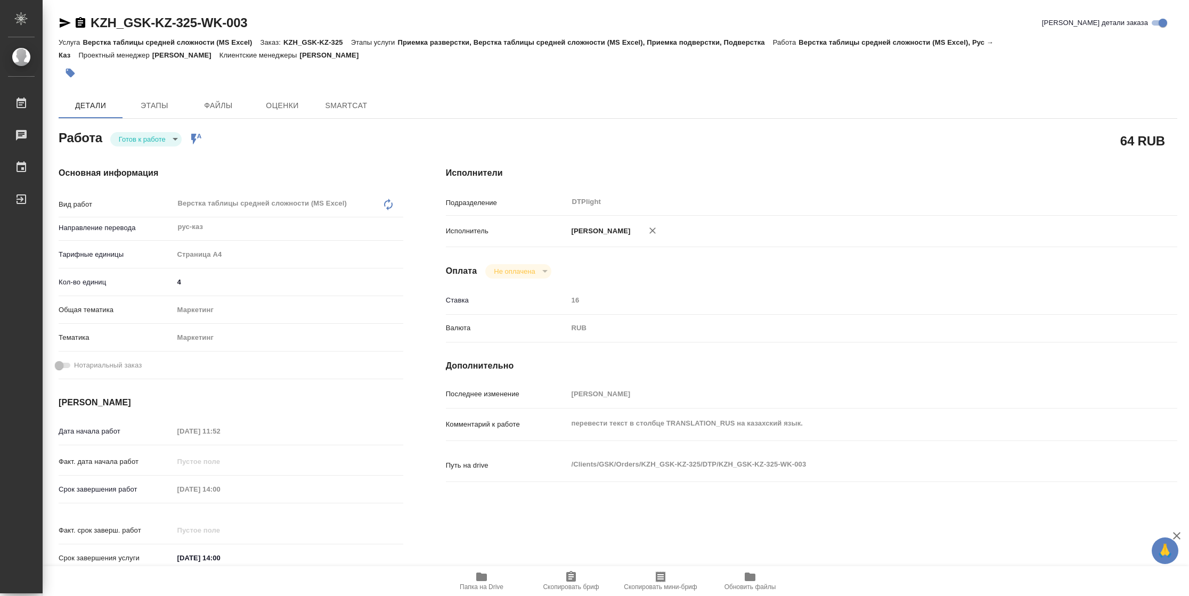
type textarea "x"
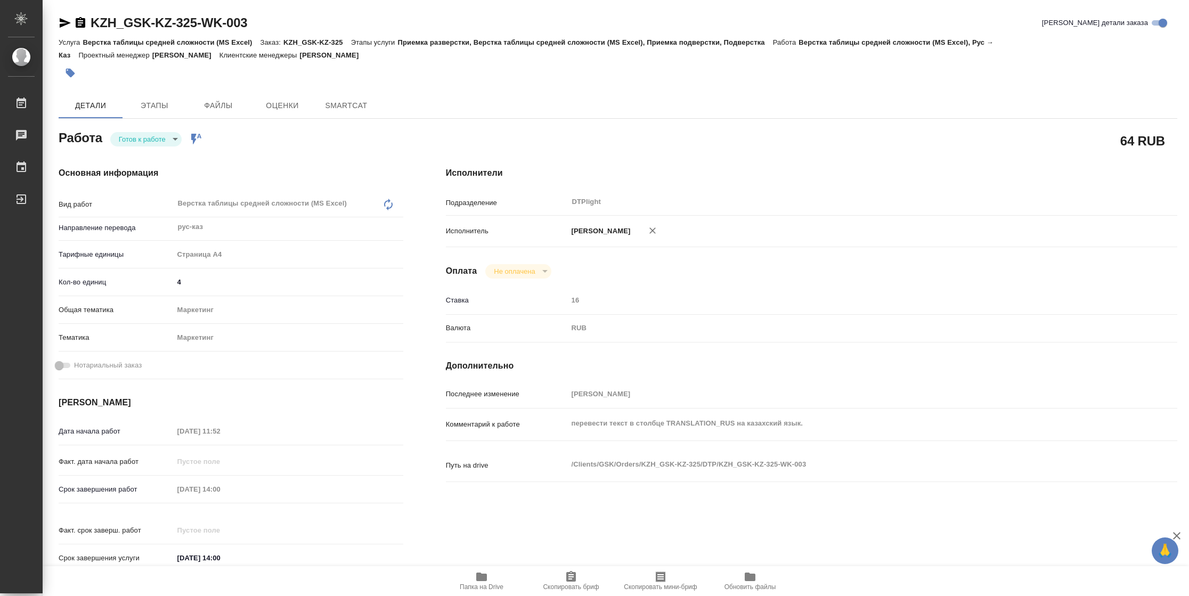
type textarea "x"
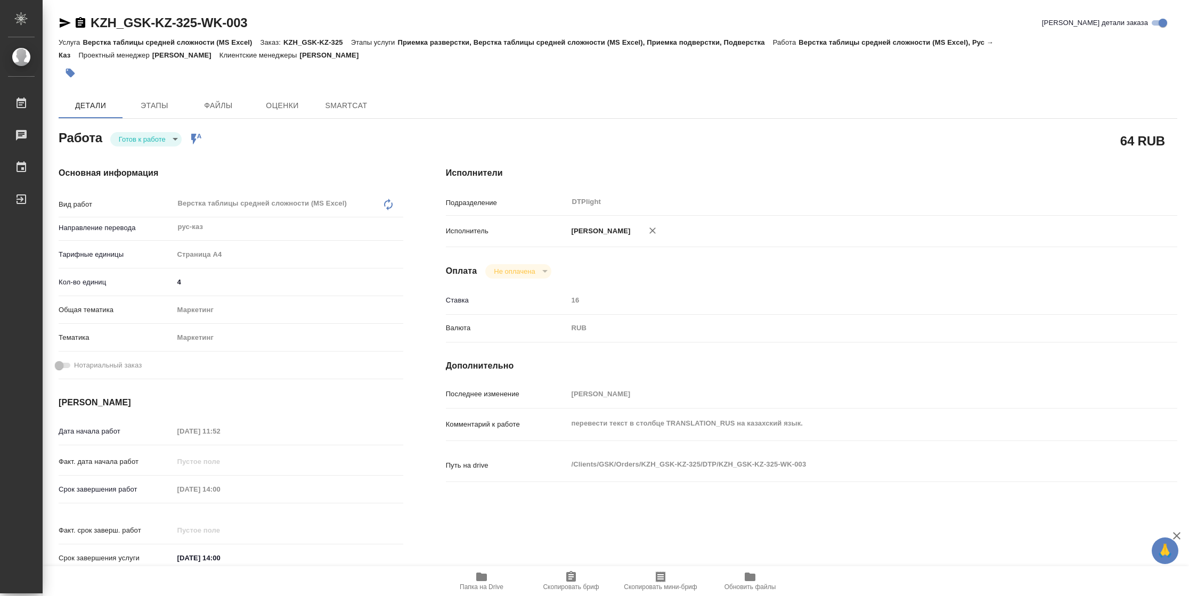
type textarea "x"
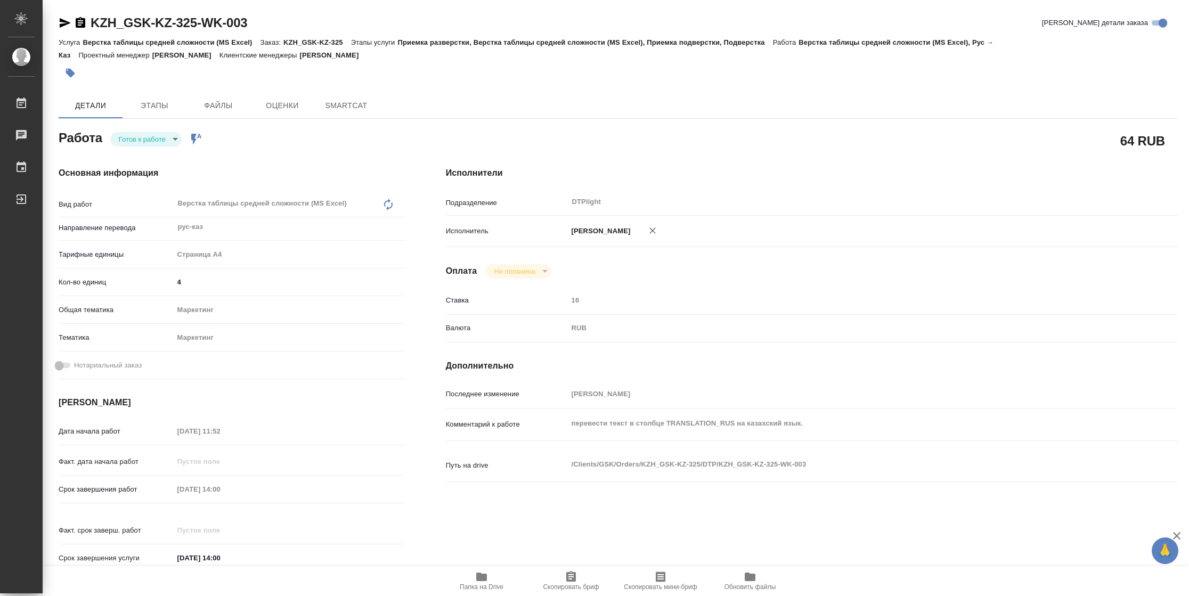
click at [142, 134] on body "🙏 .cls-1 fill:#fff; AWATERA [PERSON_NAME] Чаты График Выйти KZH_GSK-KZ-325-WK-0…" at bounding box center [594, 298] width 1189 height 596
click at [142, 134] on button "В работе" at bounding box center [136, 139] width 35 height 12
type textarea "x"
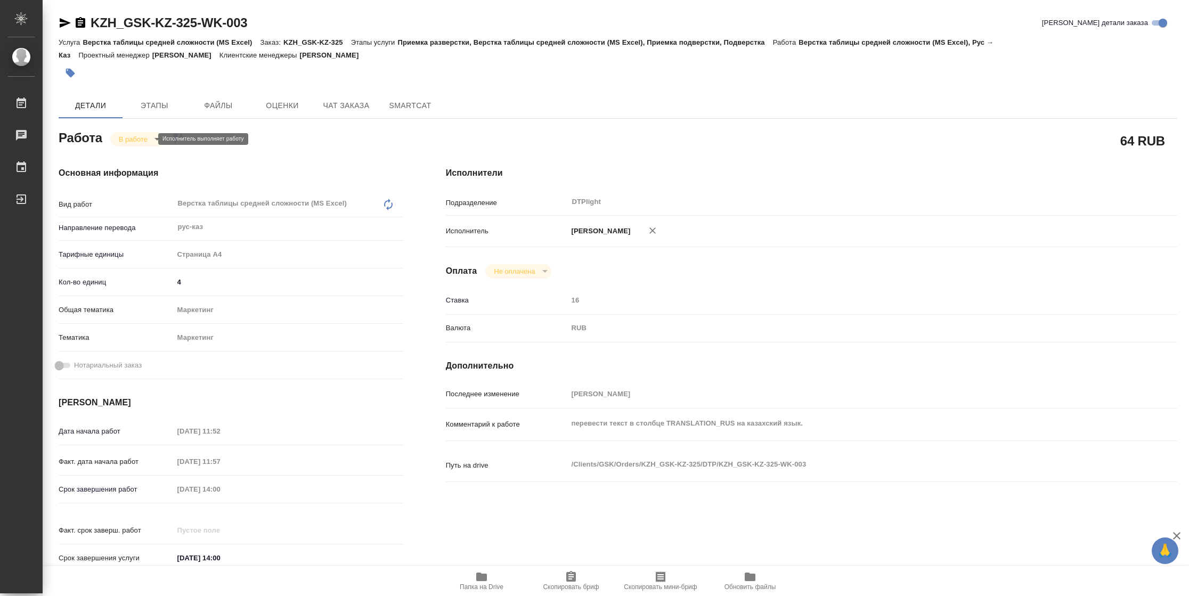
type textarea "x"
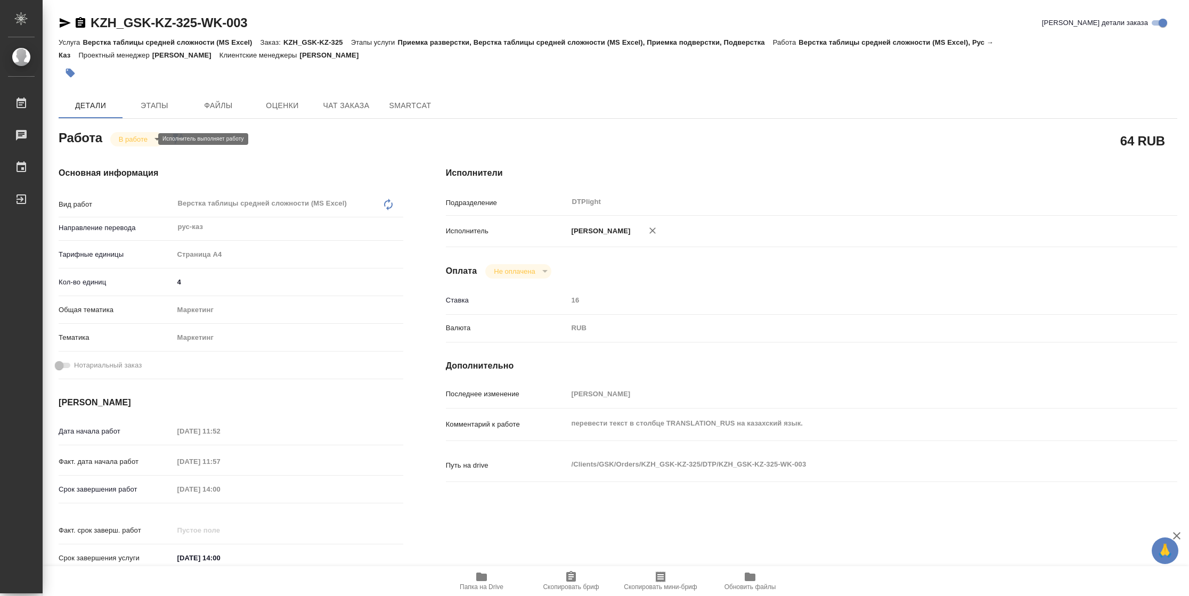
type textarea "x"
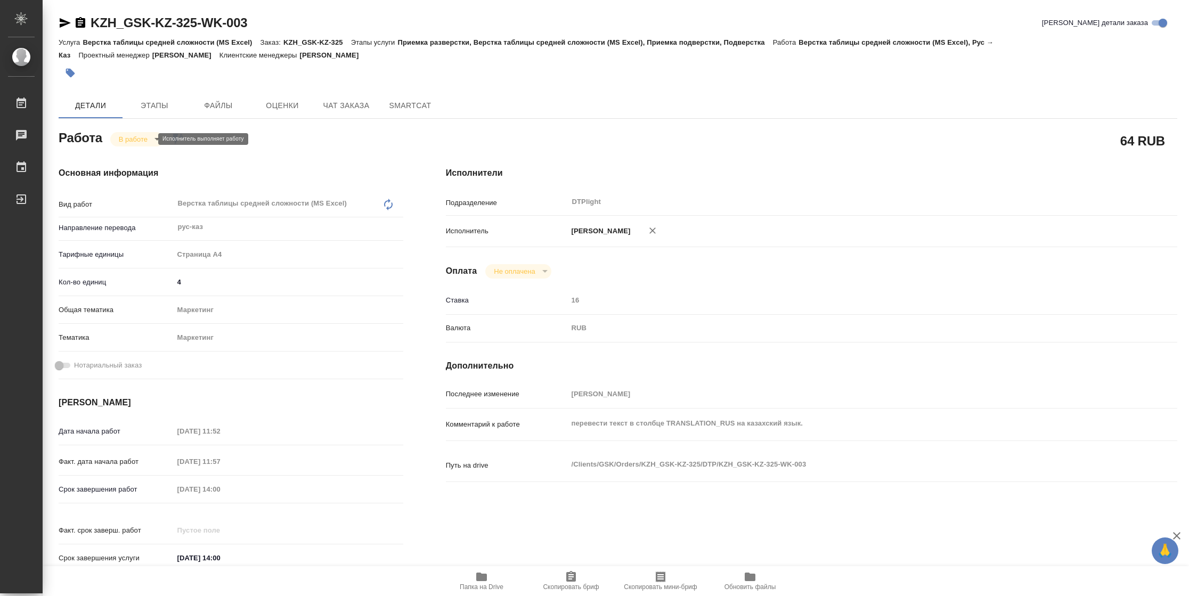
type textarea "x"
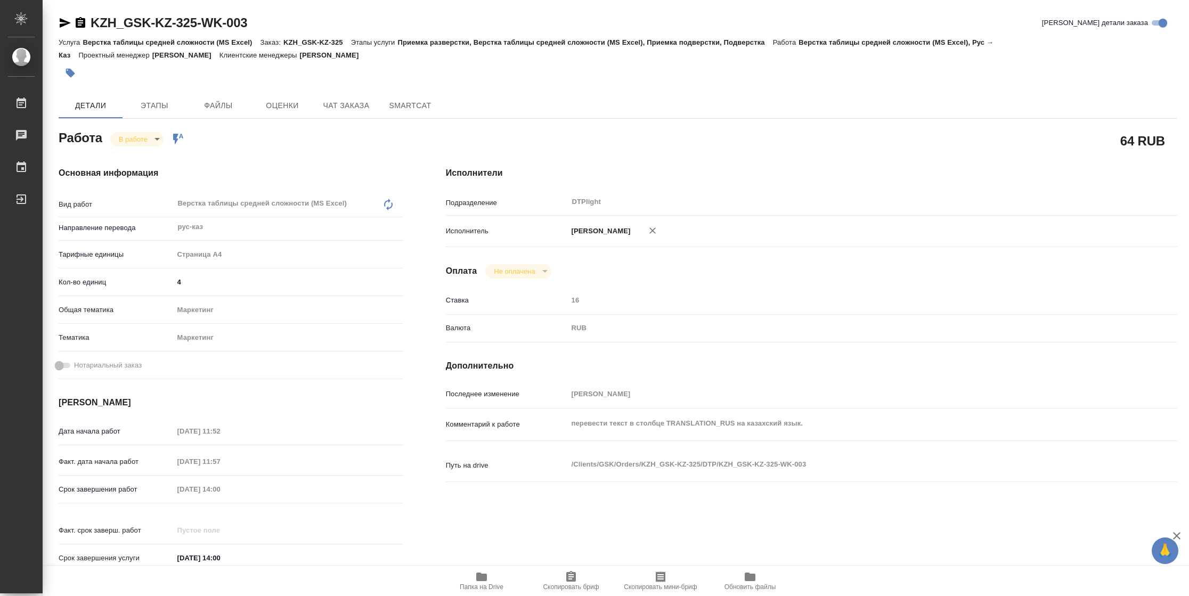
type textarea "x"
